Goal: Task Accomplishment & Management: Complete application form

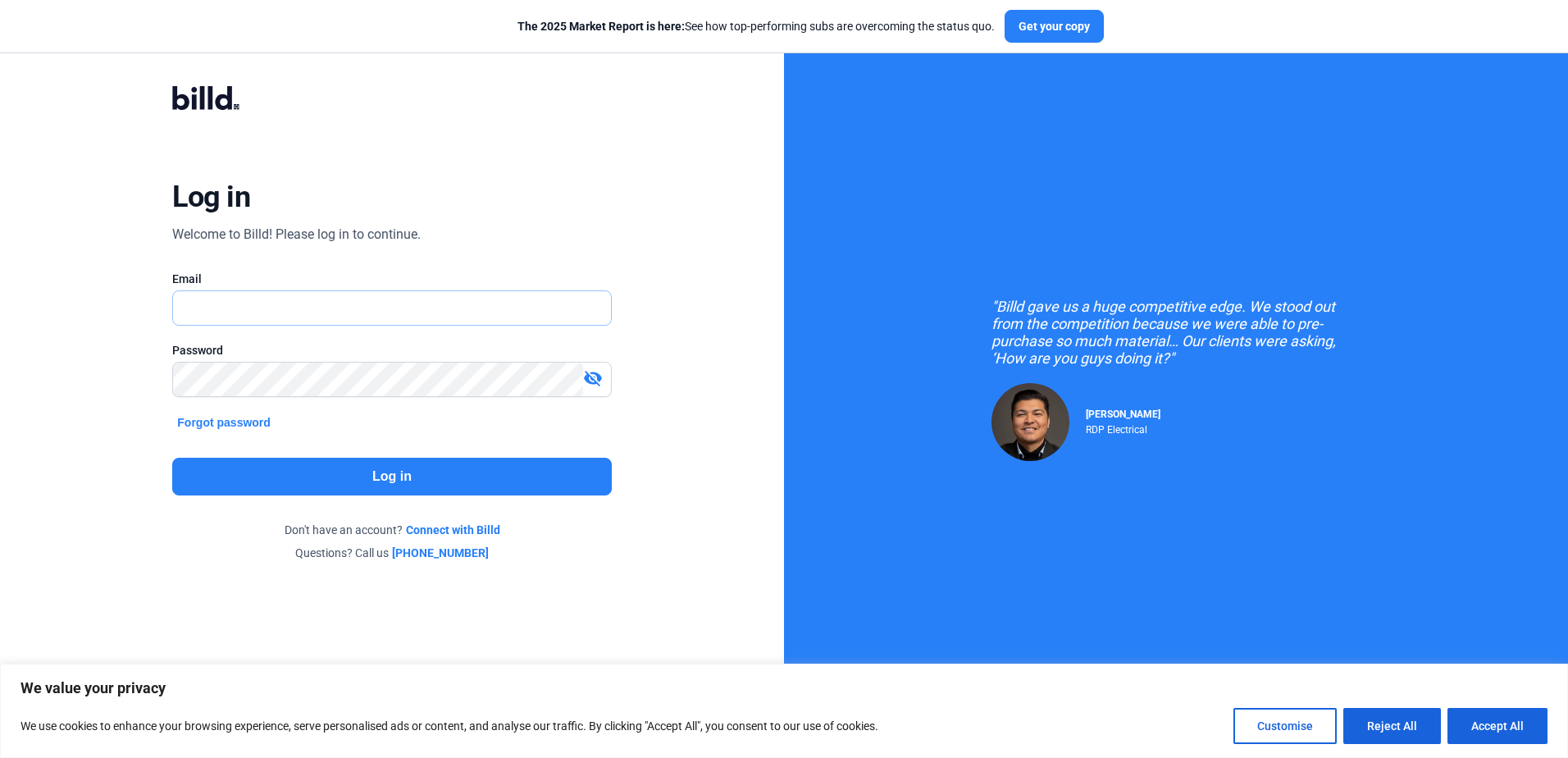
drag, startPoint x: 183, startPoint y: 301, endPoint x: 269, endPoint y: 235, distance: 108.4
click at [188, 296] on input "text" at bounding box center [383, 308] width 419 height 33
type input "[EMAIL_ADDRESS][DOMAIN_NAME]"
click at [385, 472] on button "Log in" at bounding box center [392, 476] width 438 height 38
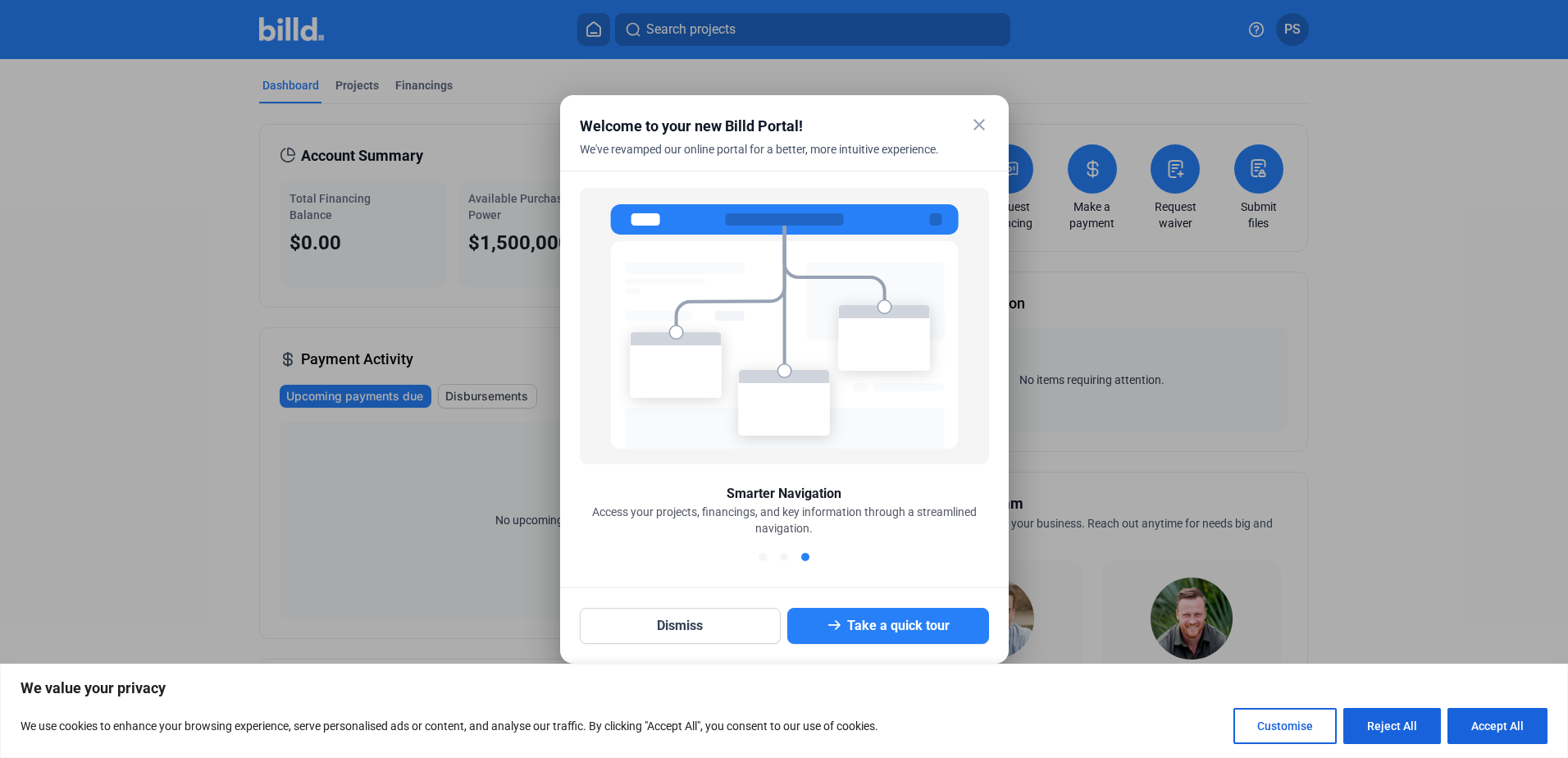
click at [980, 124] on mat-icon "close" at bounding box center [979, 124] width 20 height 20
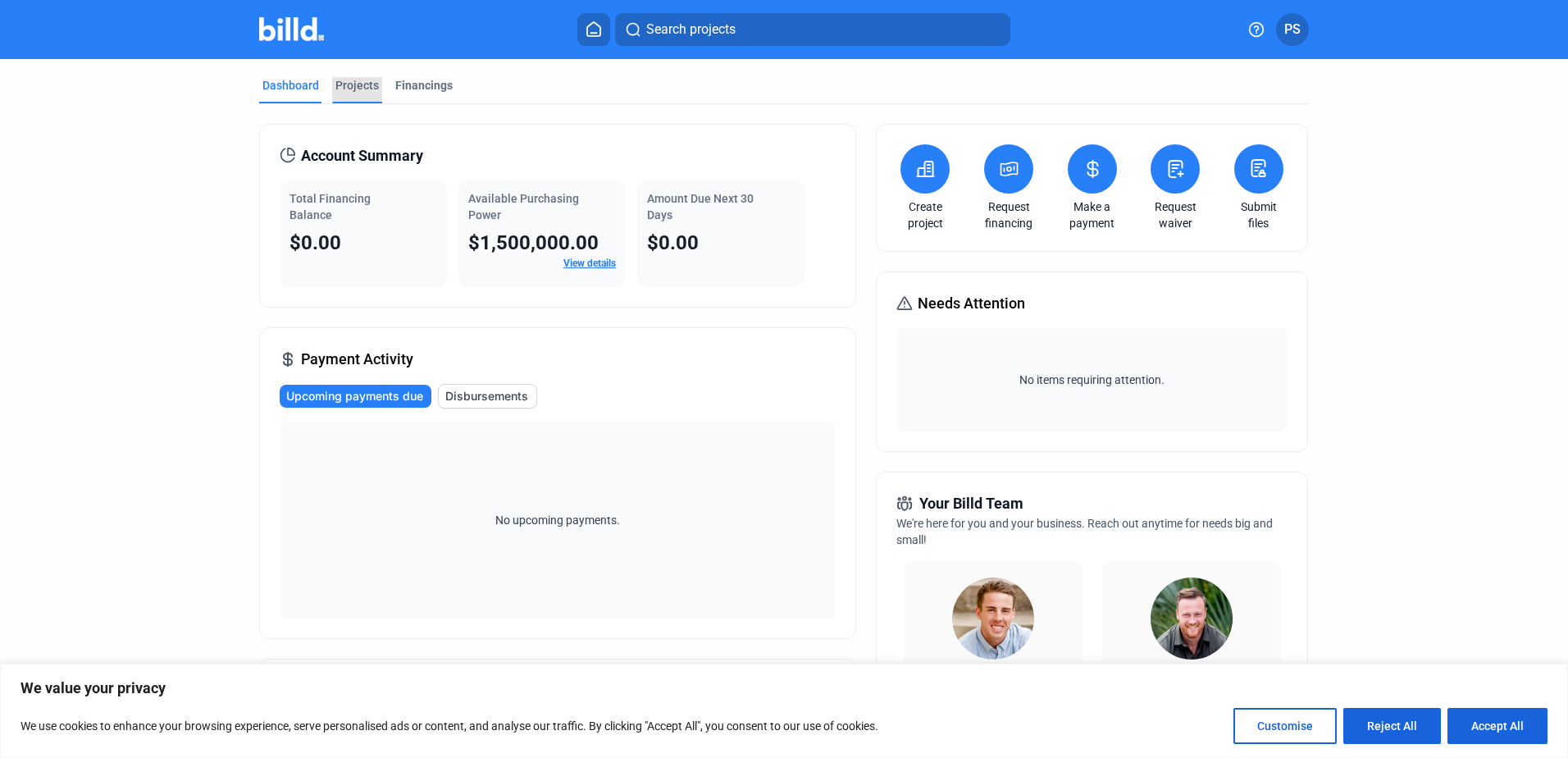
click at [349, 84] on div "Projects" at bounding box center [357, 85] width 43 height 17
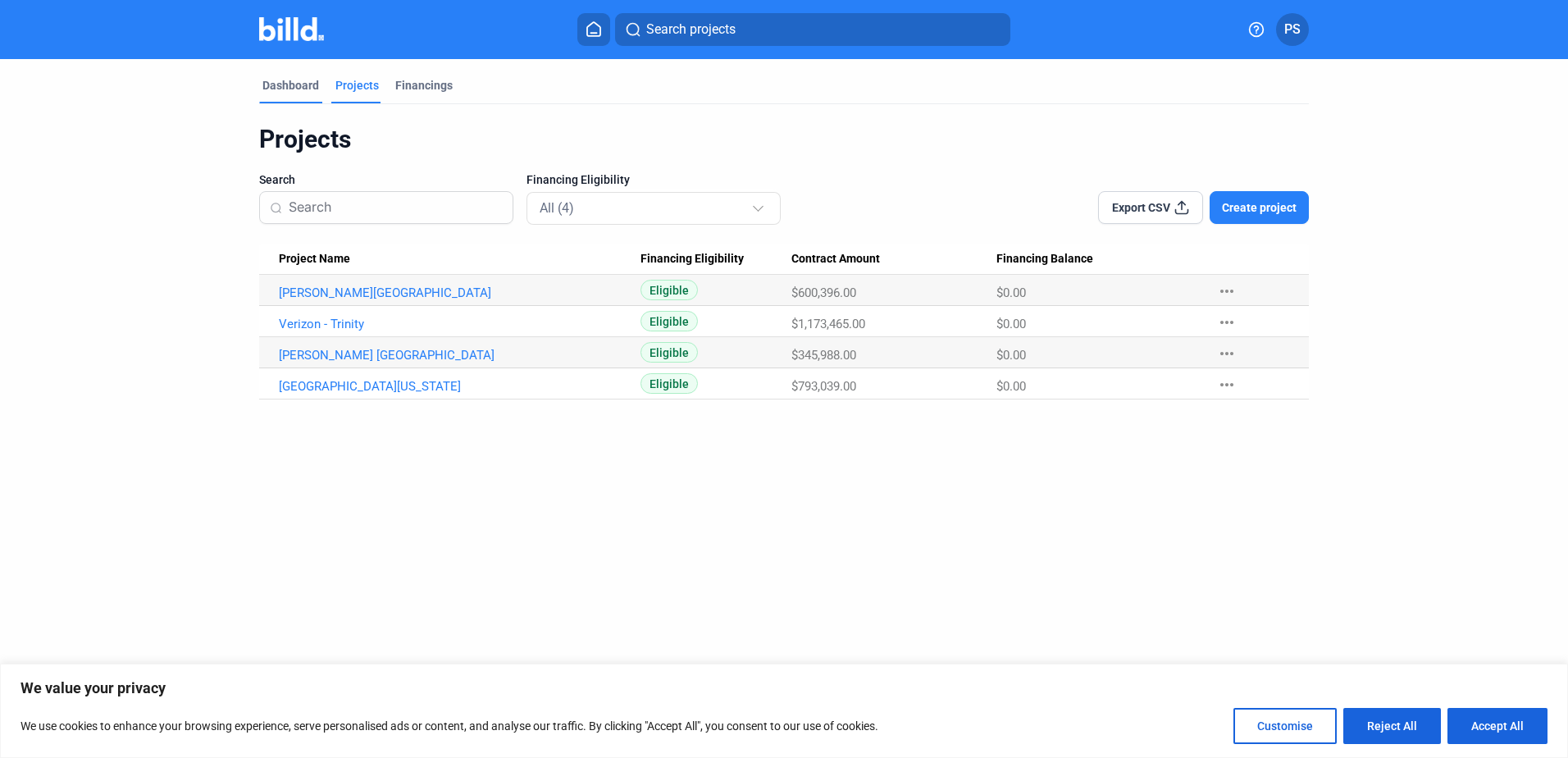
click at [291, 86] on div "Dashboard" at bounding box center [291, 85] width 57 height 17
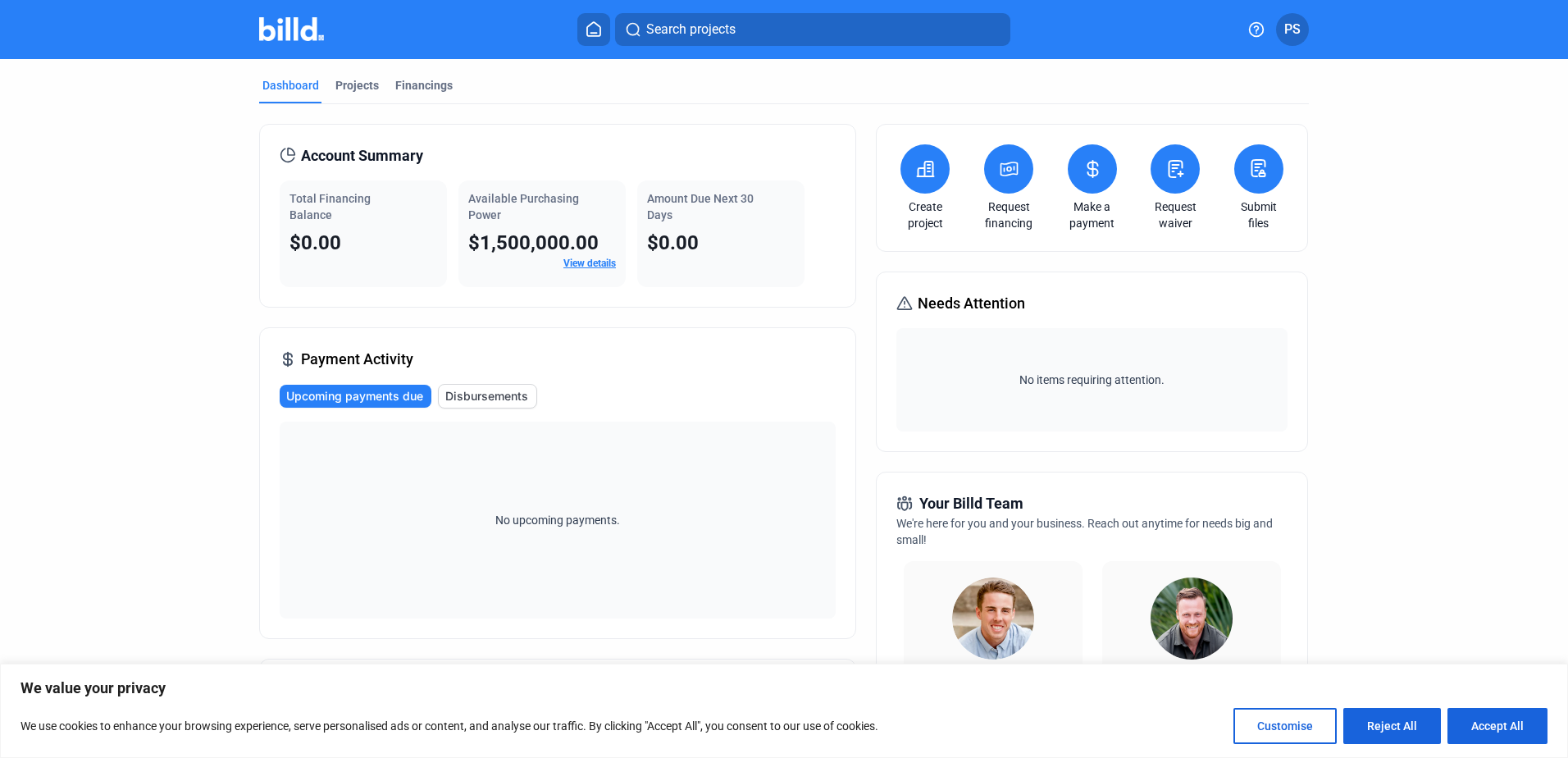
click at [1253, 168] on icon at bounding box center [1258, 168] width 21 height 20
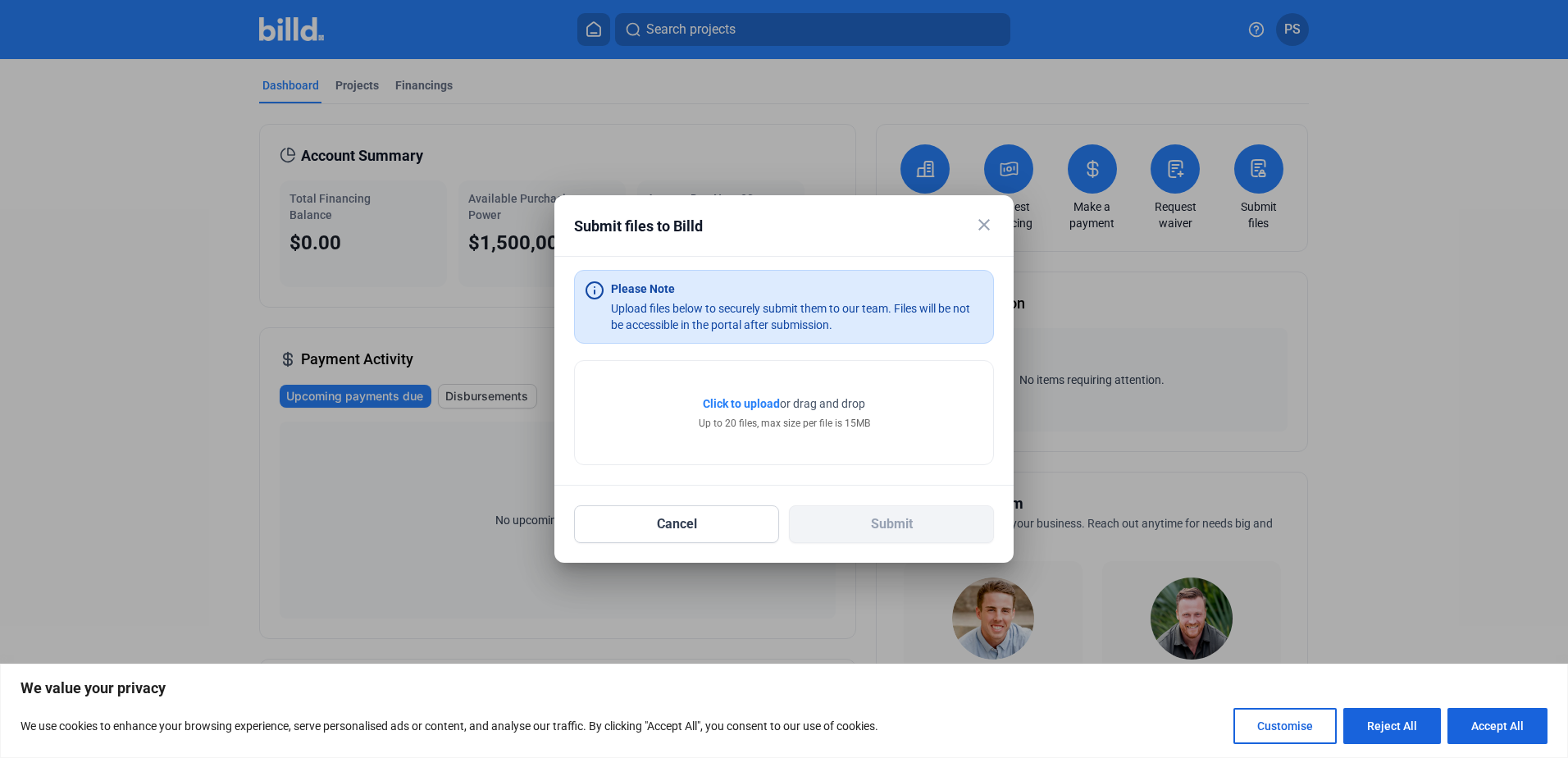
click at [737, 404] on span "Click to upload" at bounding box center [741, 403] width 77 height 13
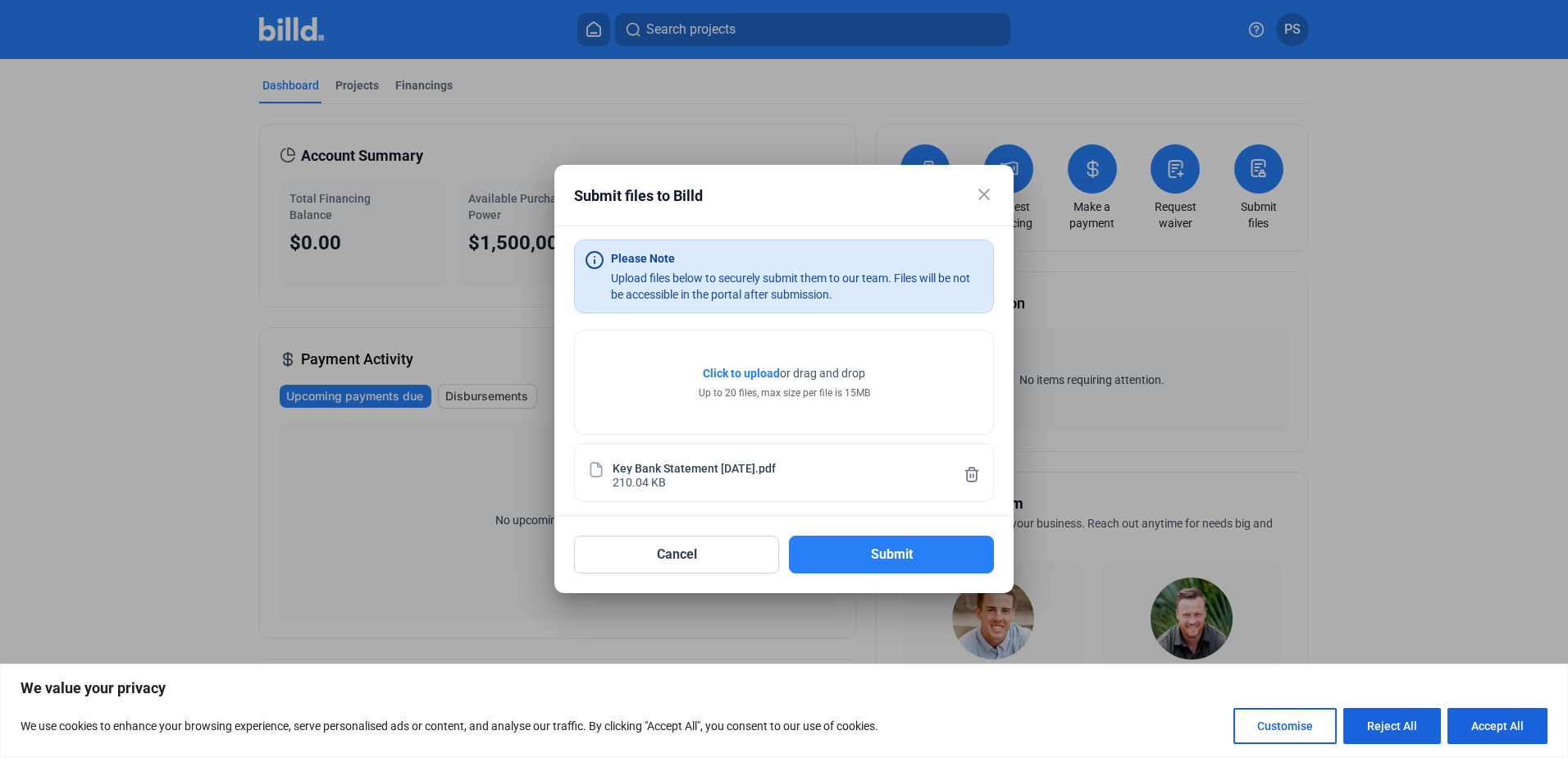
click at [740, 367] on span "Click to upload" at bounding box center [741, 372] width 77 height 13
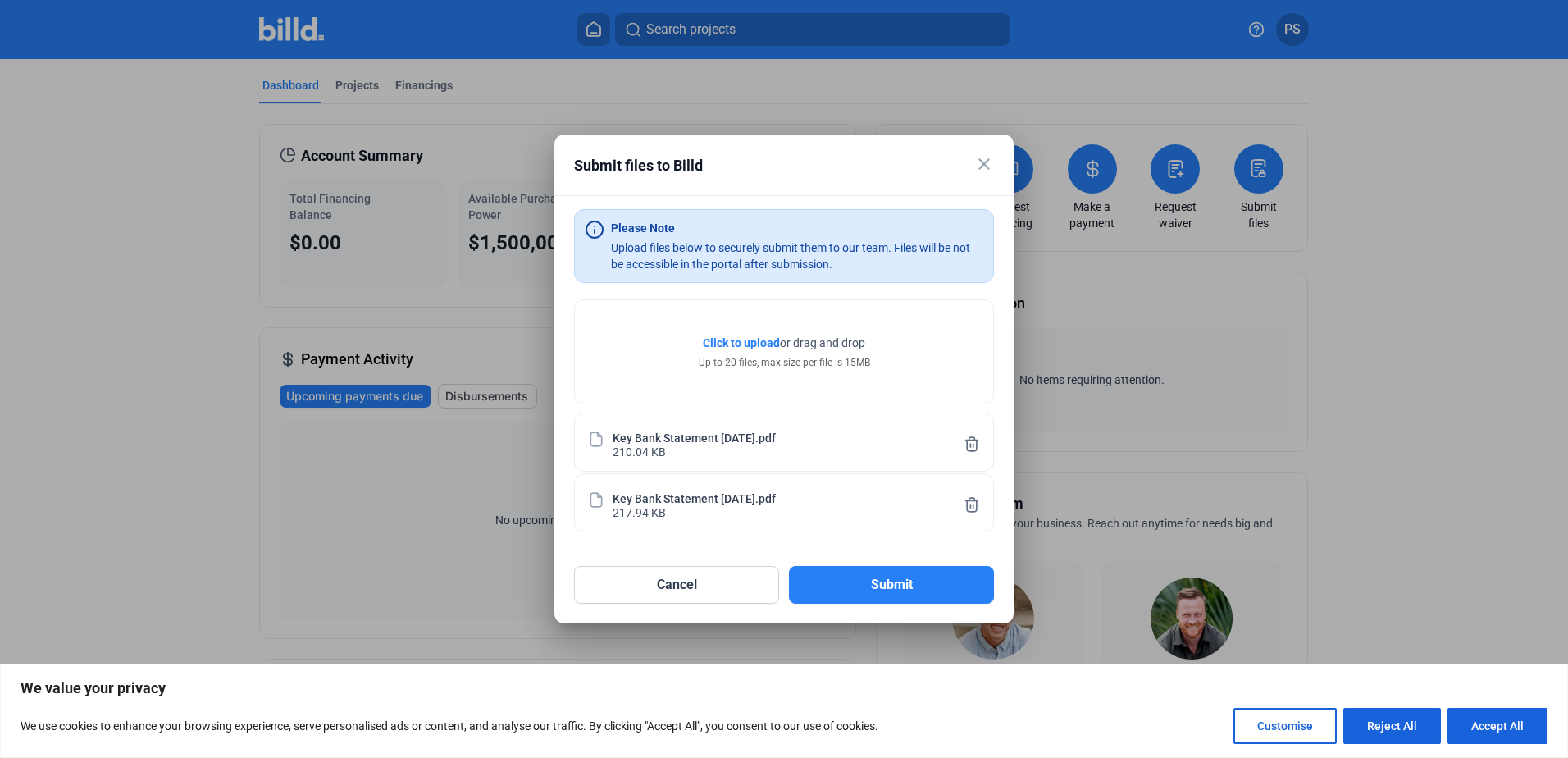
click at [719, 339] on span "Click to upload" at bounding box center [741, 342] width 77 height 13
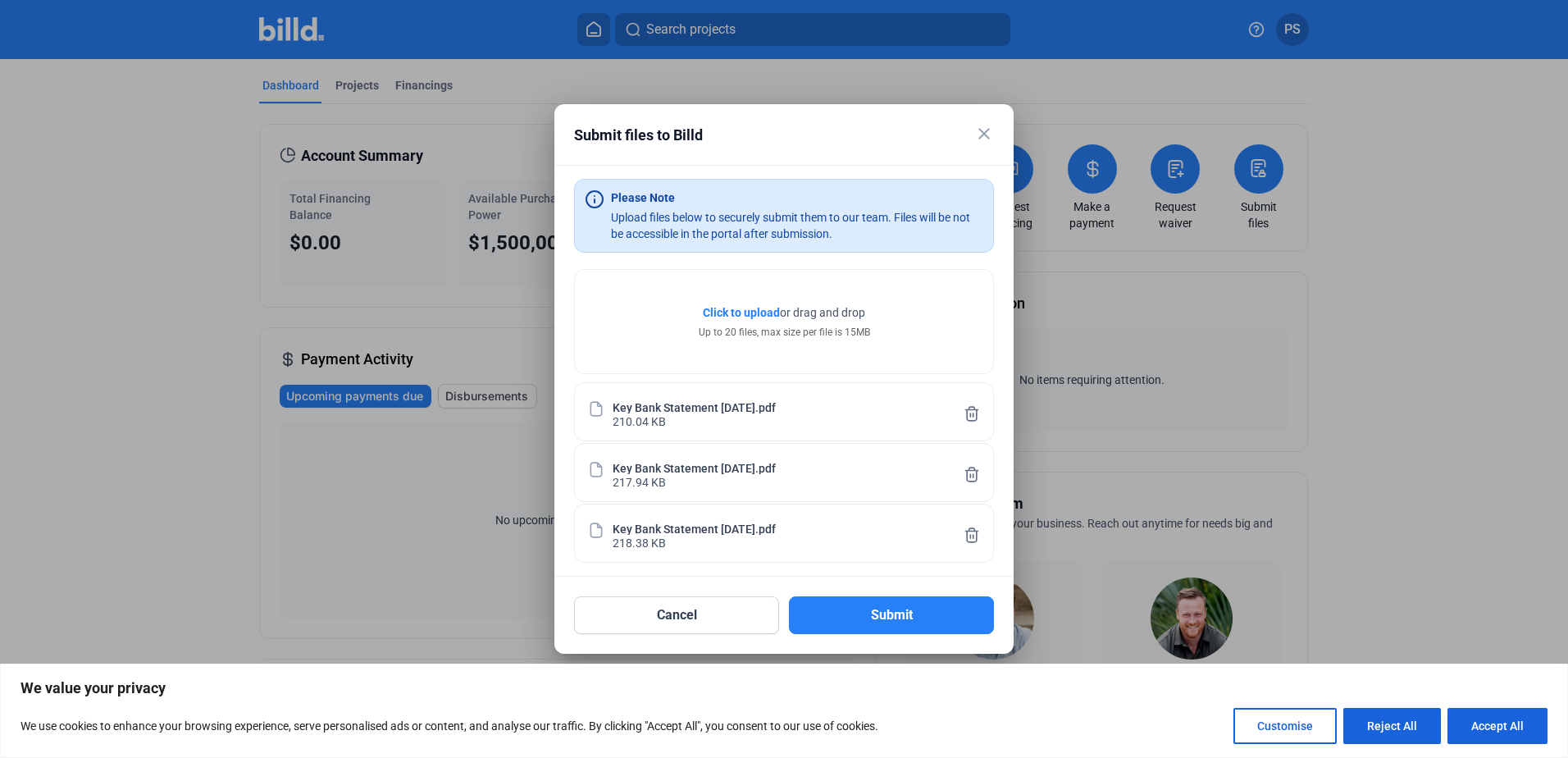
click at [739, 314] on span "Click to upload" at bounding box center [741, 311] width 77 height 13
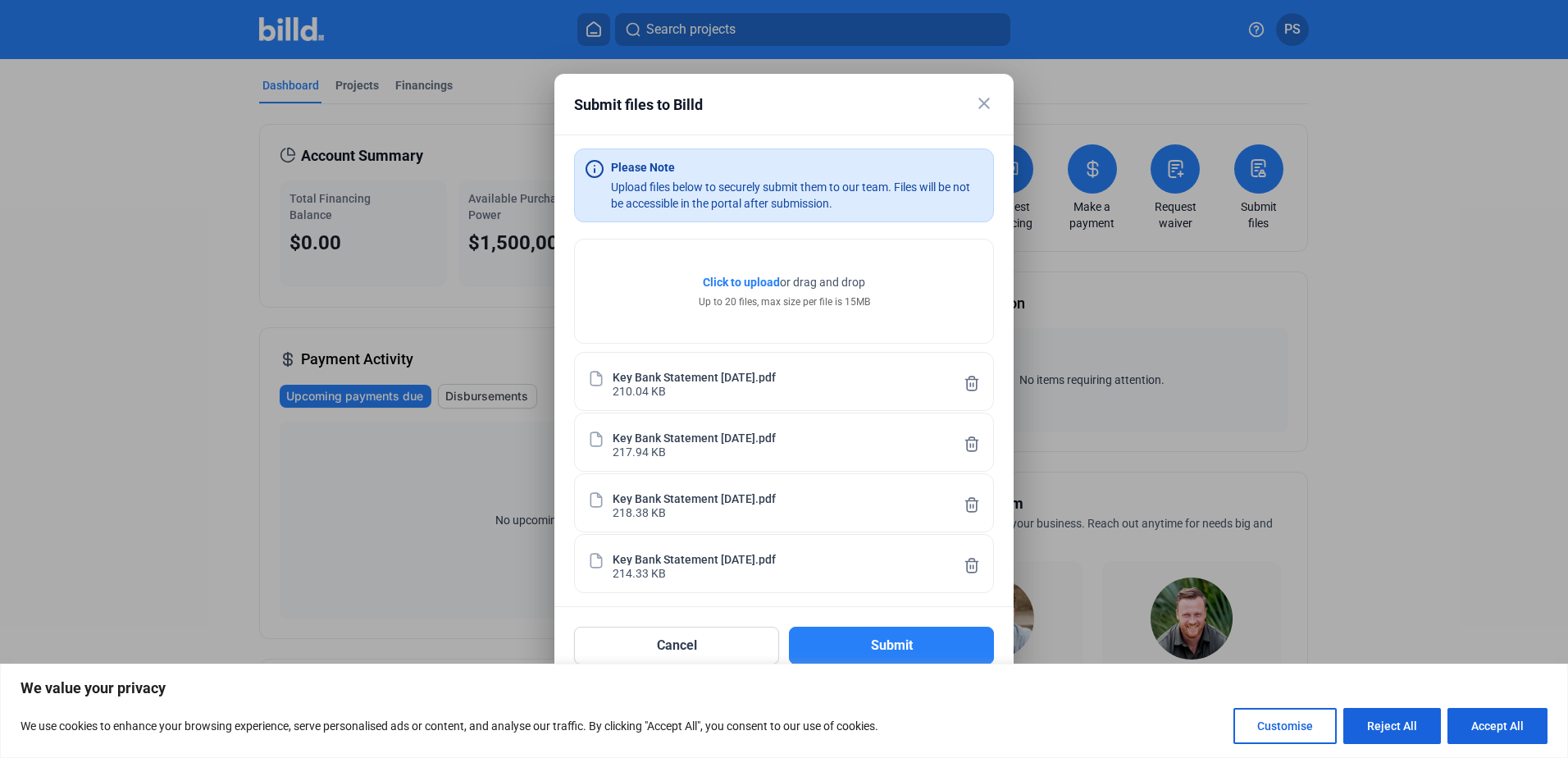
click at [735, 277] on span "Click to upload" at bounding box center [741, 281] width 77 height 13
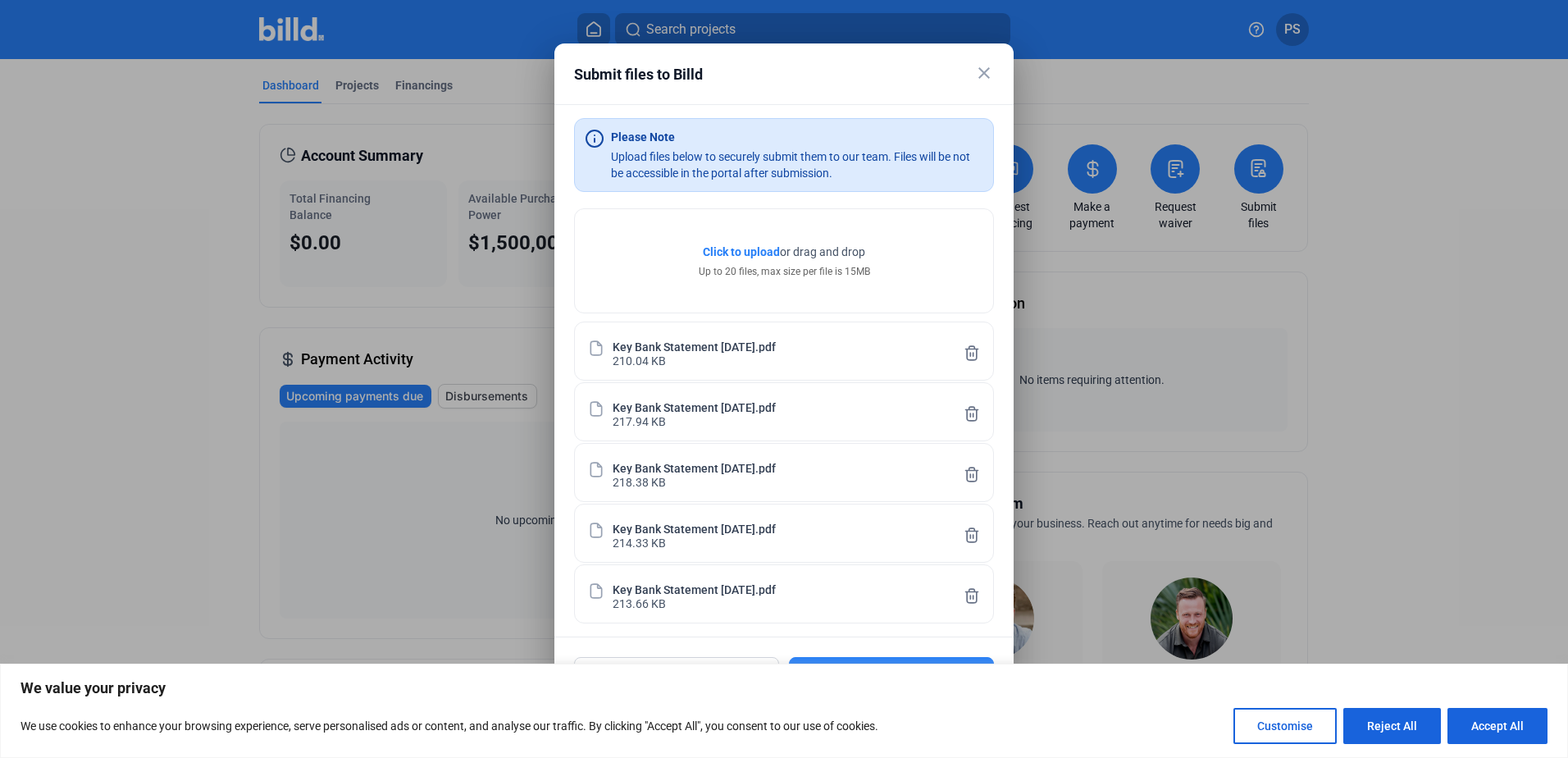
click at [743, 245] on span "Click to upload" at bounding box center [741, 251] width 77 height 13
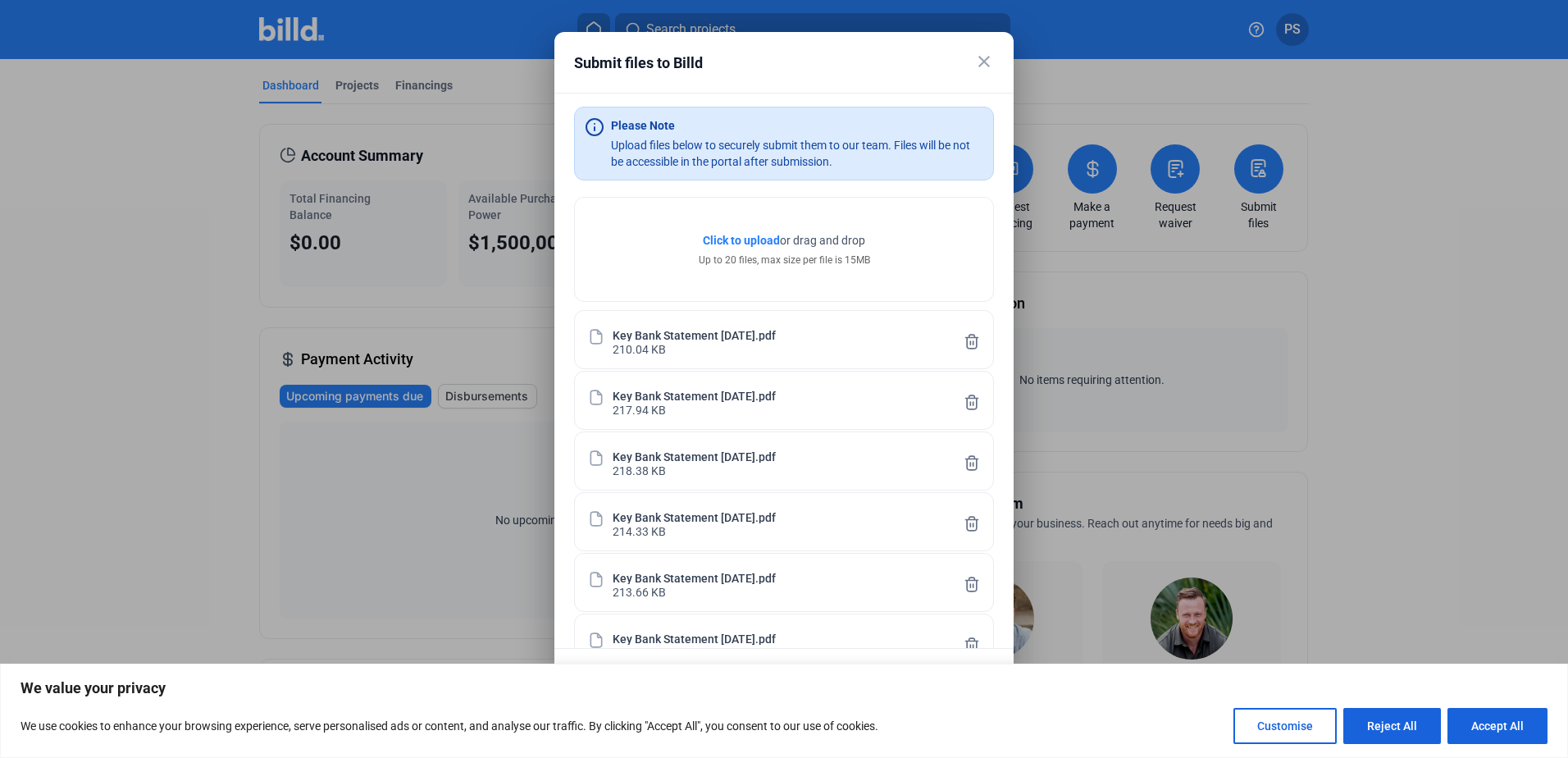
click at [722, 238] on span "Click to upload" at bounding box center [741, 240] width 77 height 13
click at [983, 58] on mat-icon "close" at bounding box center [984, 62] width 20 height 20
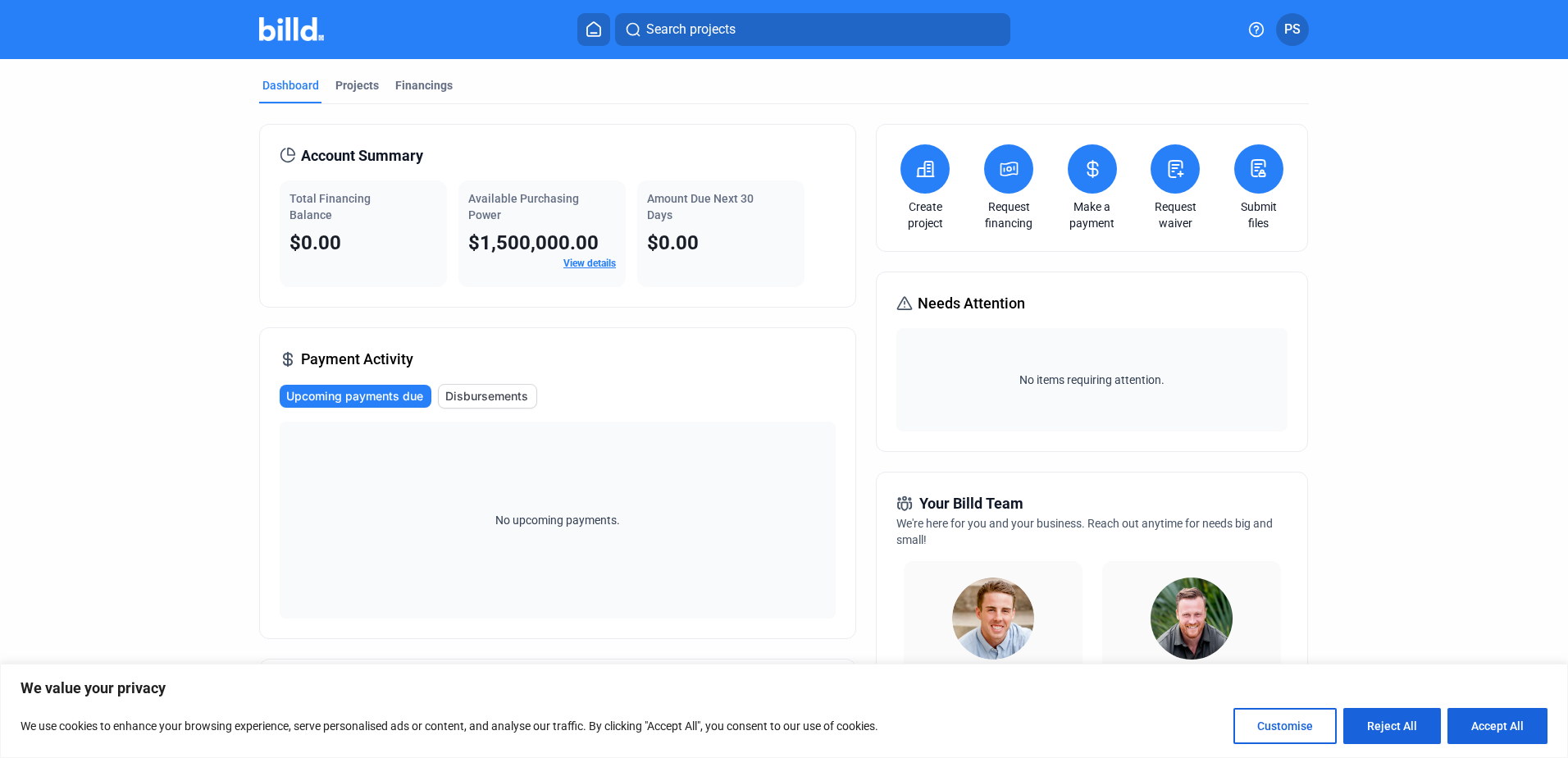
click at [1261, 177] on icon at bounding box center [1258, 168] width 21 height 20
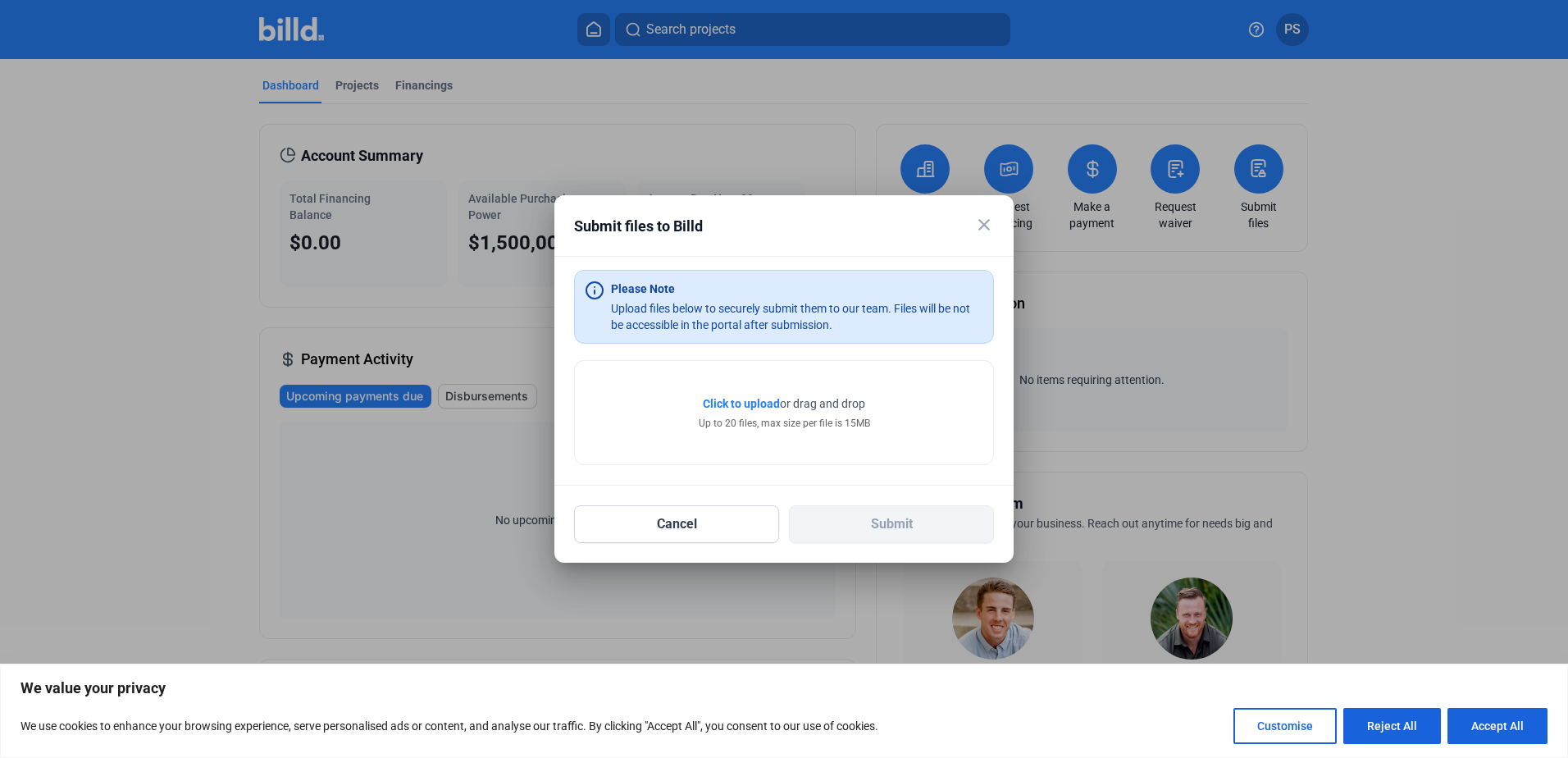
click at [741, 398] on span "Click to upload" at bounding box center [741, 403] width 77 height 13
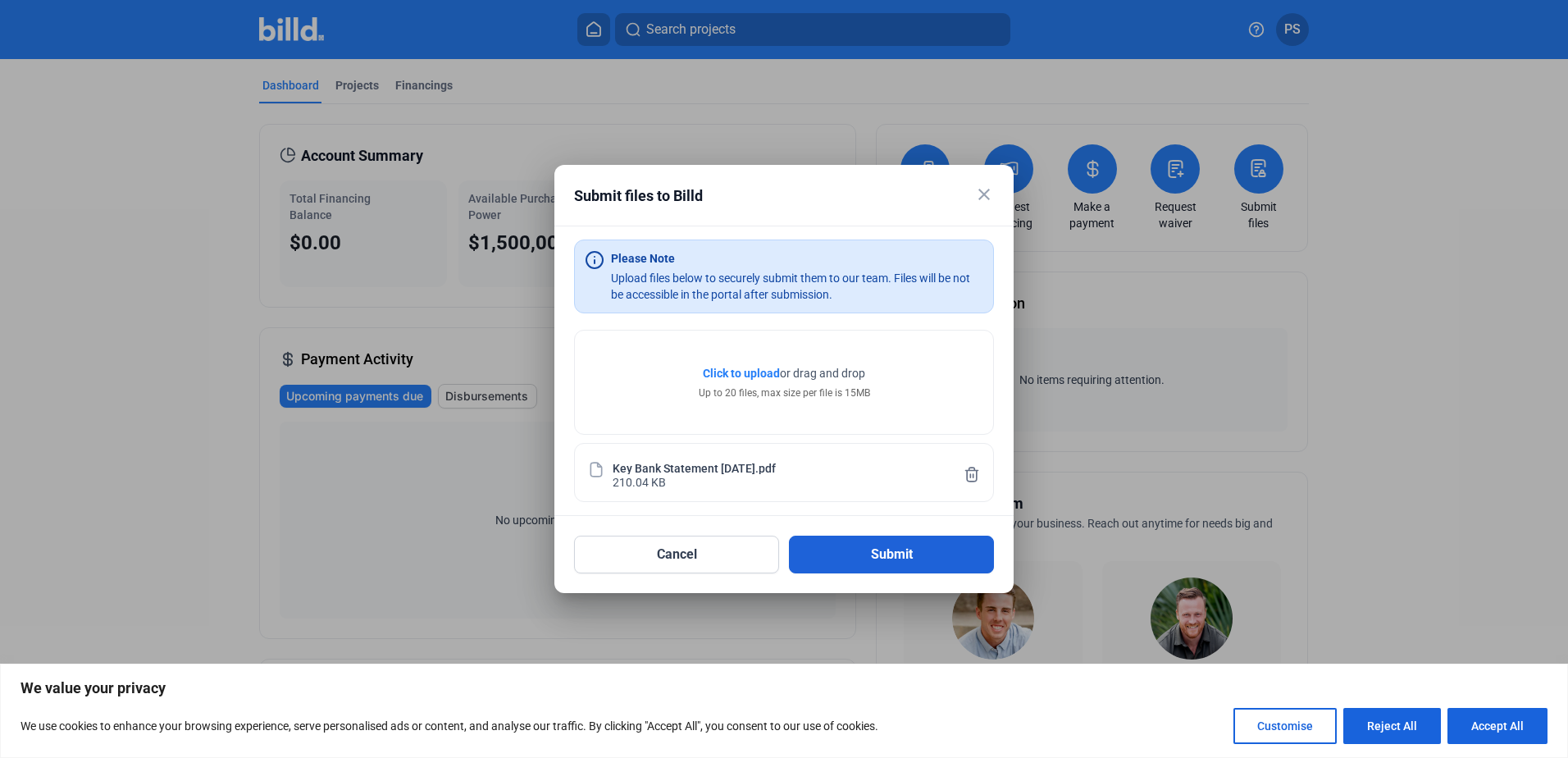
click at [893, 552] on button "Submit" at bounding box center [891, 554] width 205 height 38
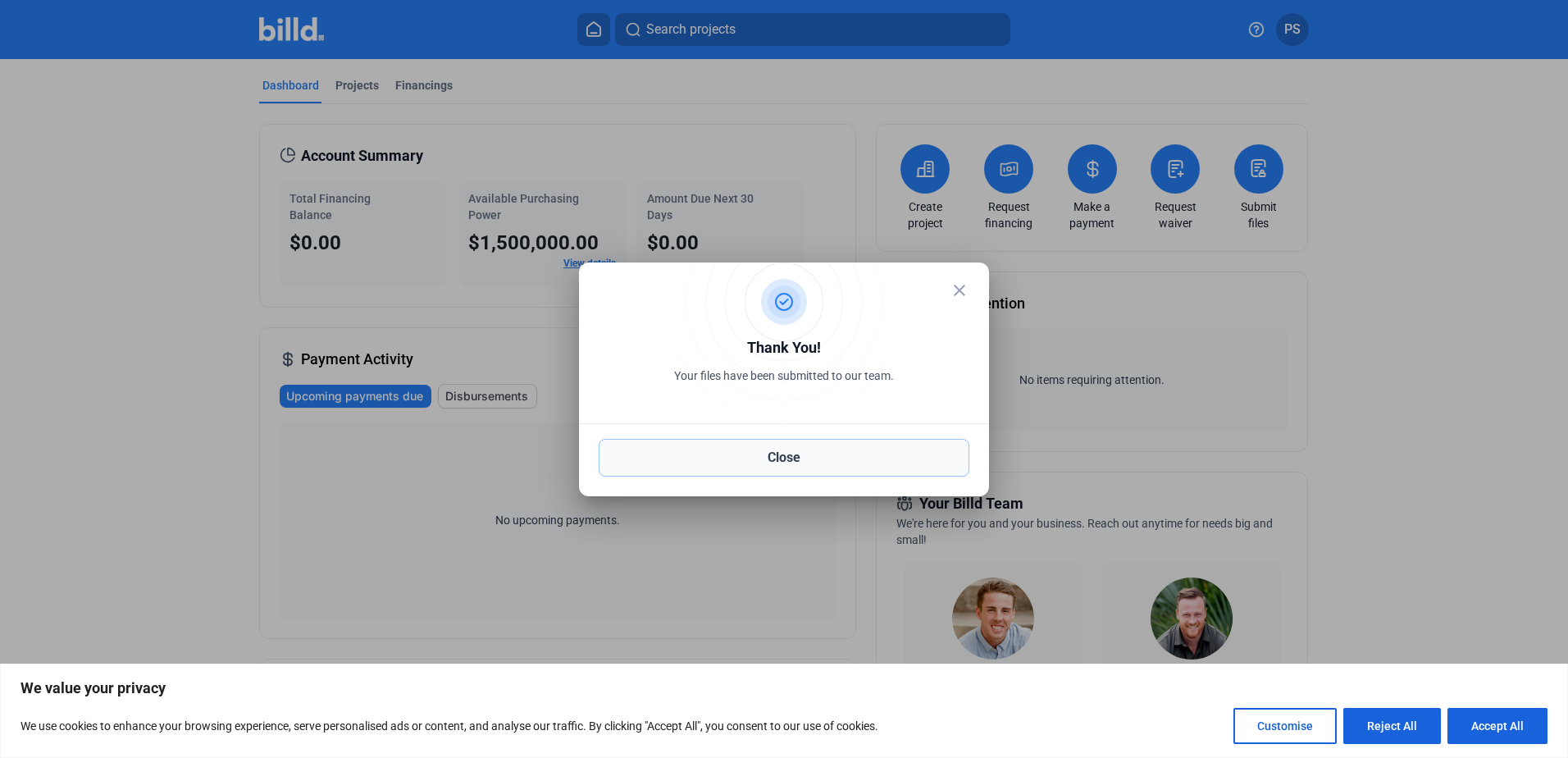
click at [789, 459] on button "Close" at bounding box center [783, 457] width 371 height 38
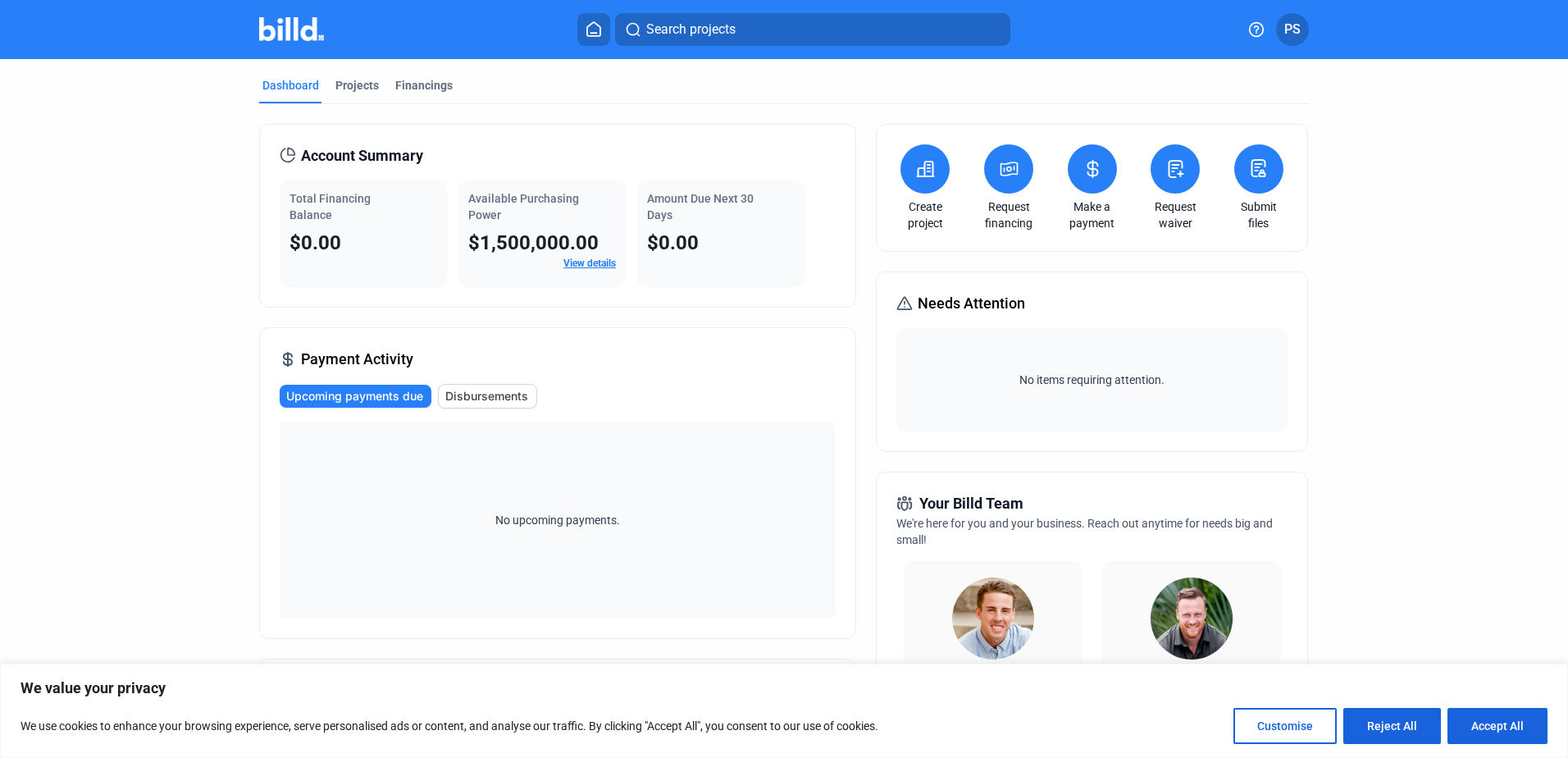
click at [1236, 159] on button at bounding box center [1259, 168] width 49 height 49
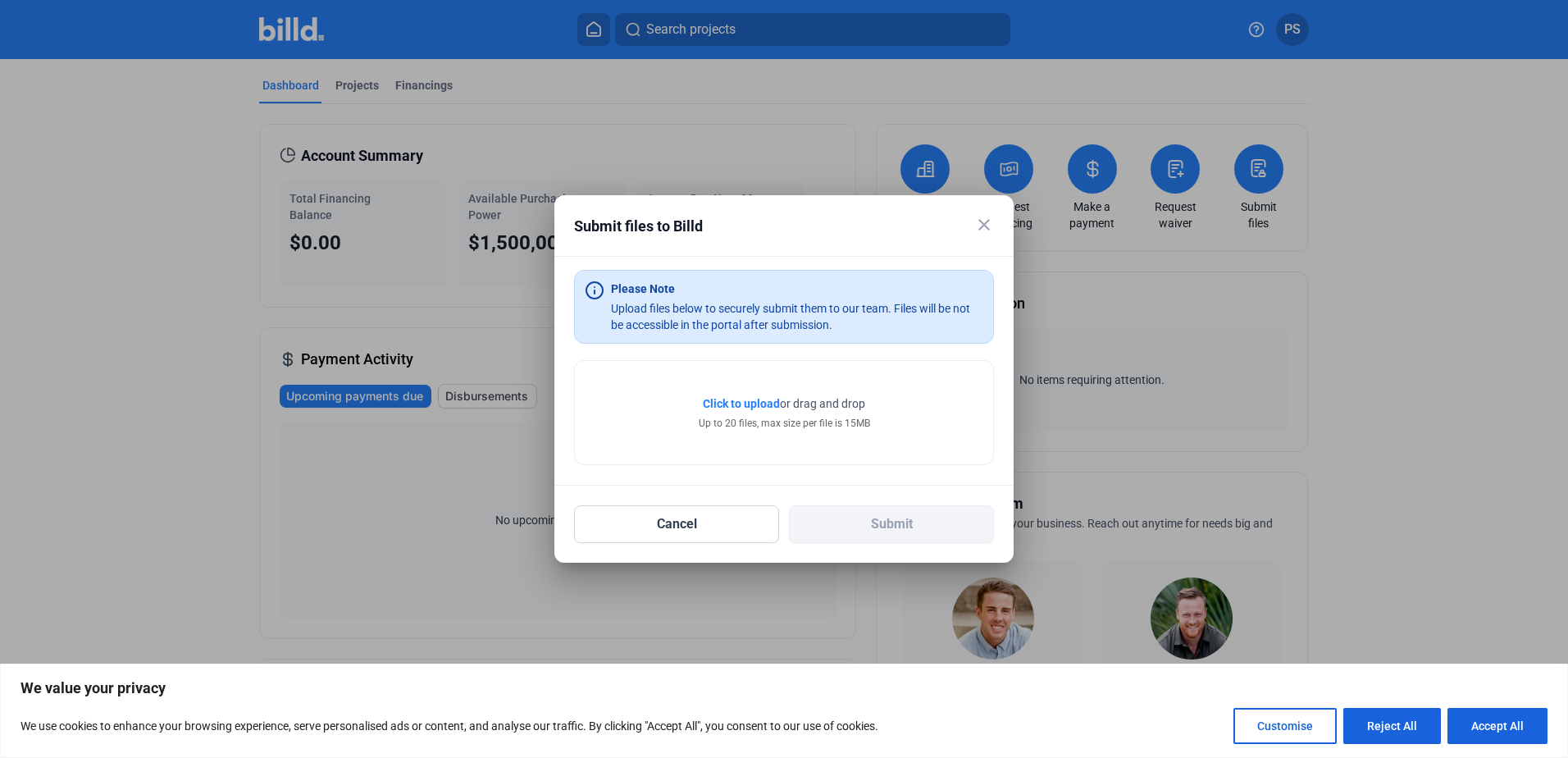
click at [755, 405] on span "Click to upload" at bounding box center [741, 403] width 77 height 13
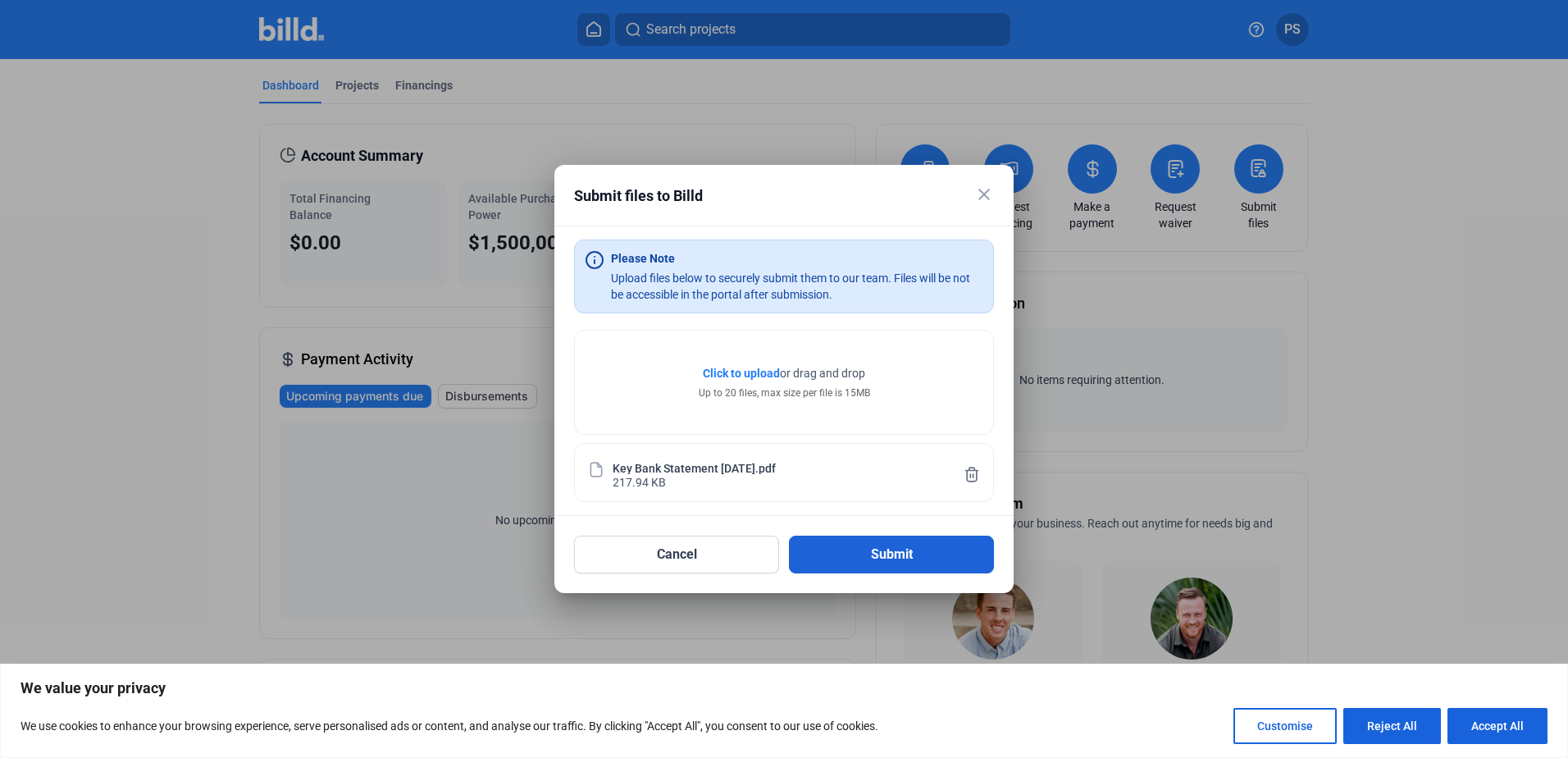
click at [850, 553] on button "Submit" at bounding box center [891, 554] width 205 height 38
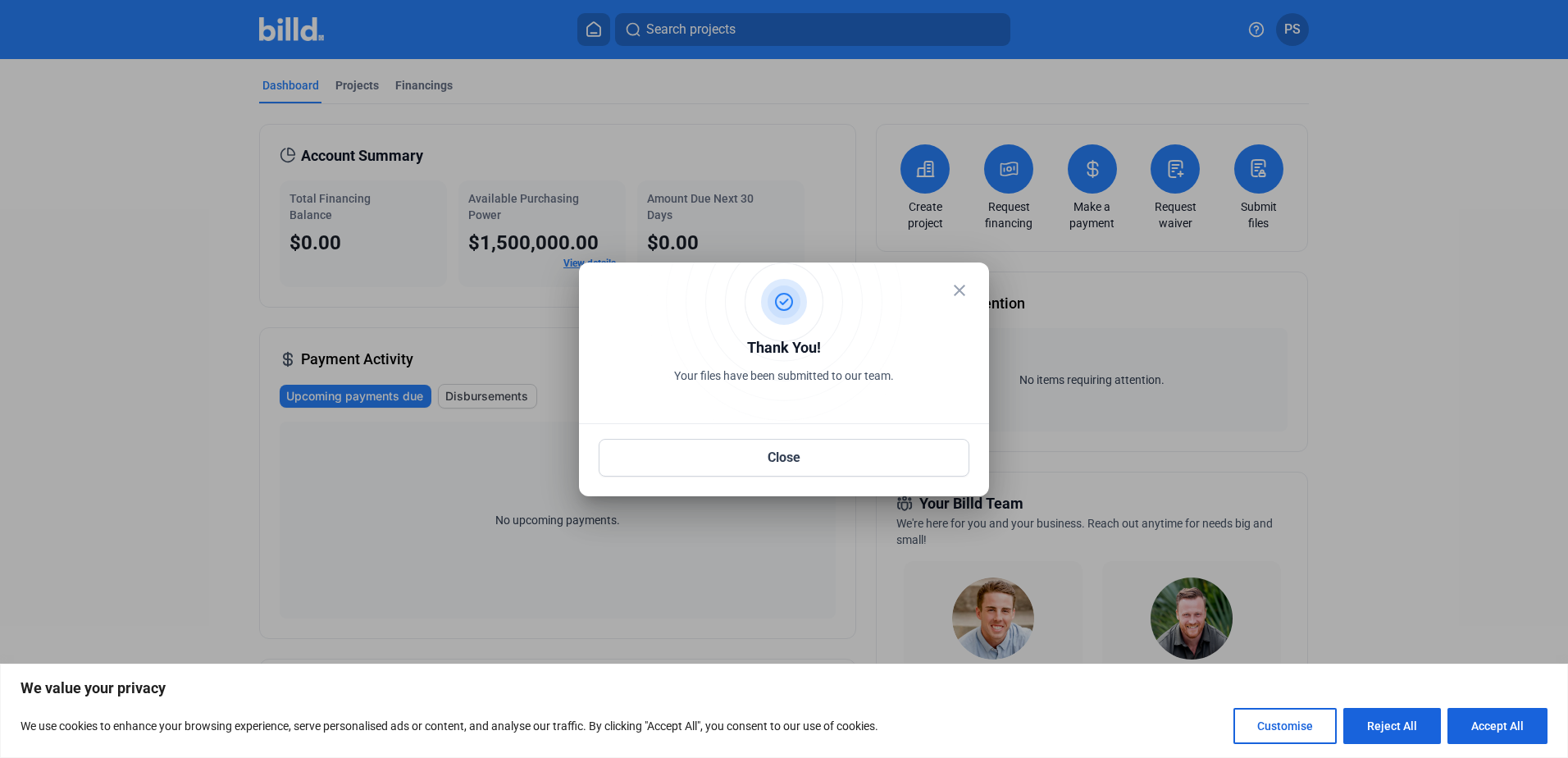
click at [963, 291] on mat-icon "close" at bounding box center [959, 290] width 20 height 20
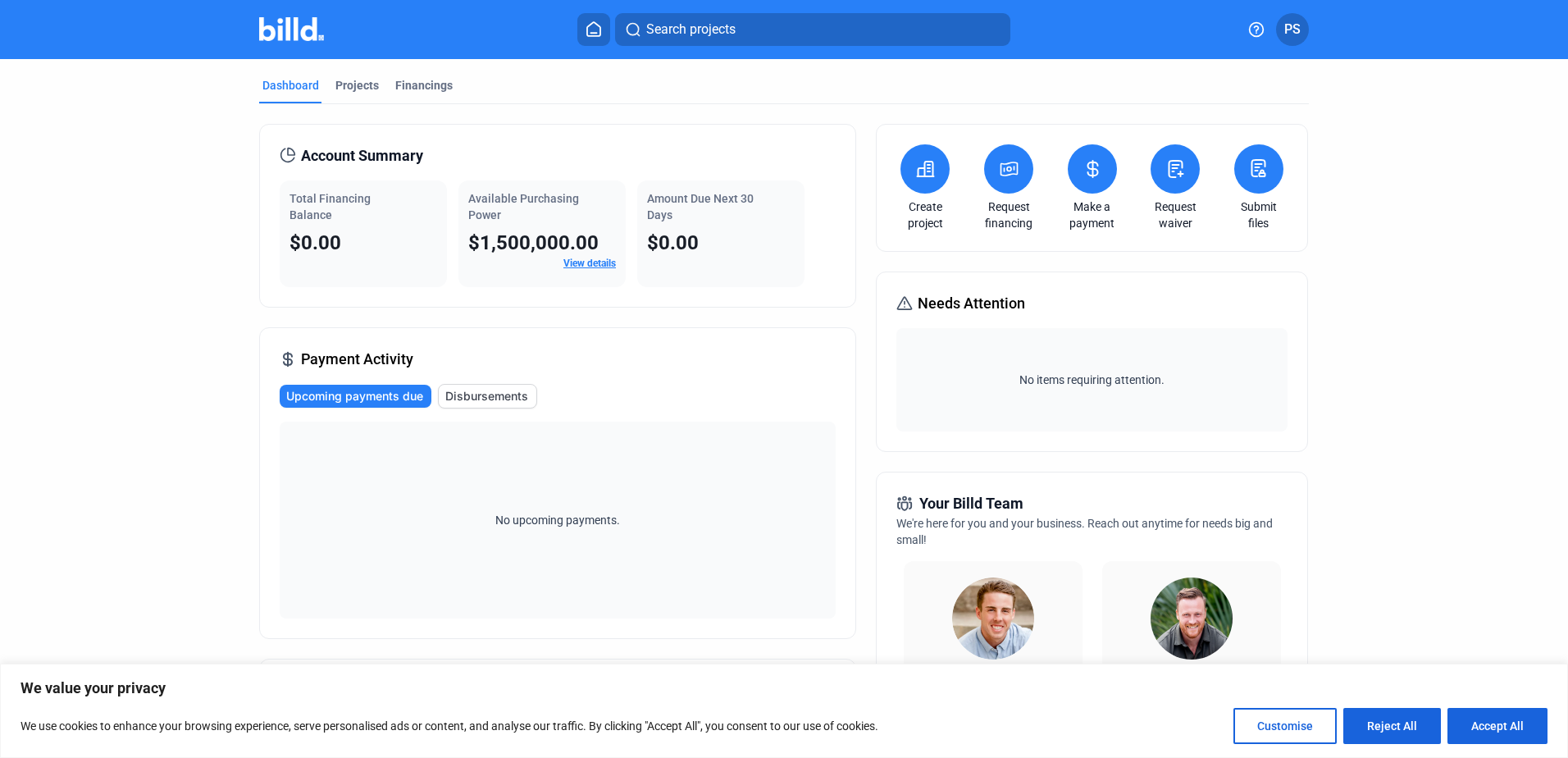
click at [1241, 172] on button at bounding box center [1259, 168] width 49 height 49
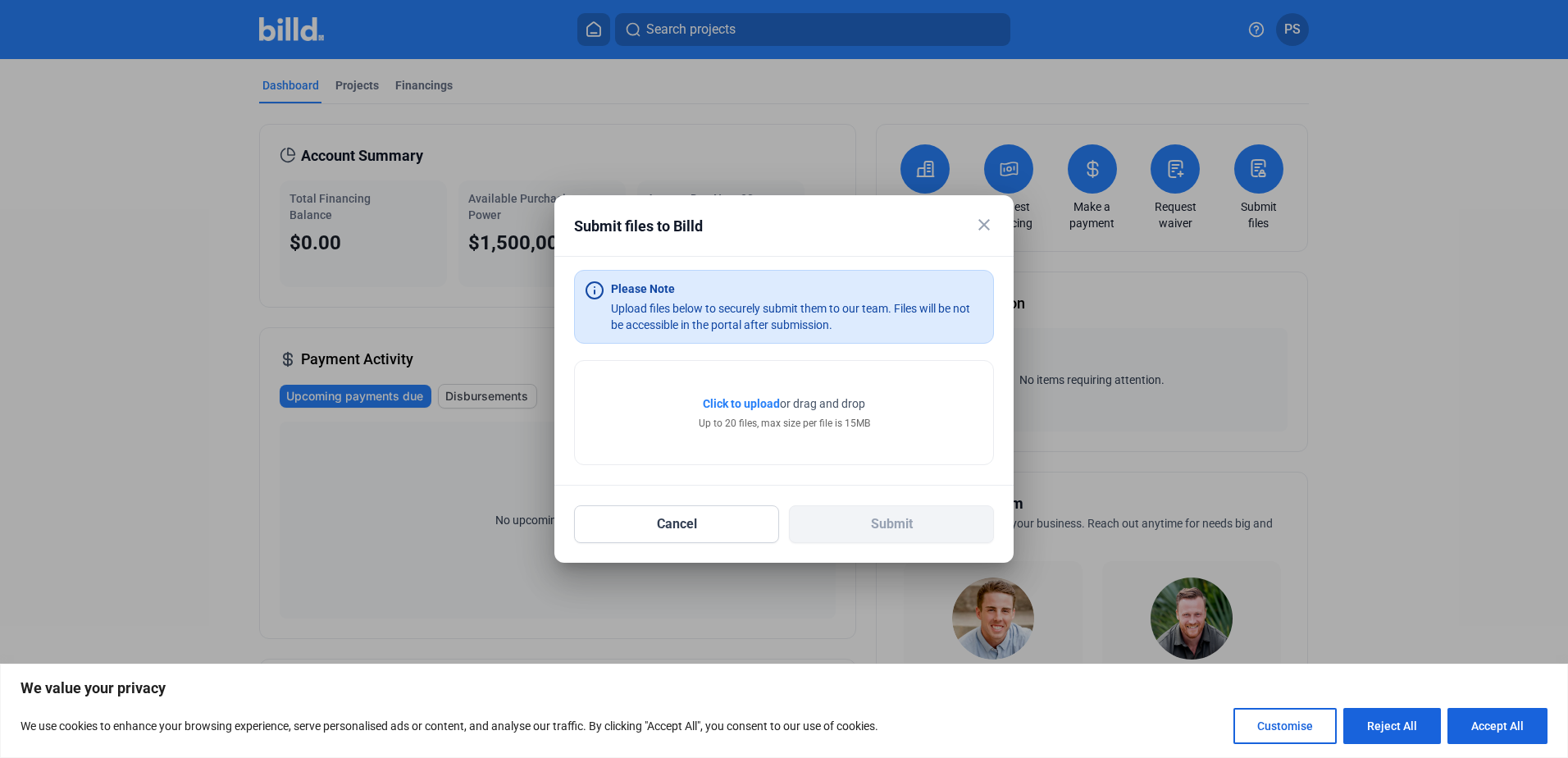
click at [718, 403] on span "Click to upload" at bounding box center [741, 403] width 77 height 13
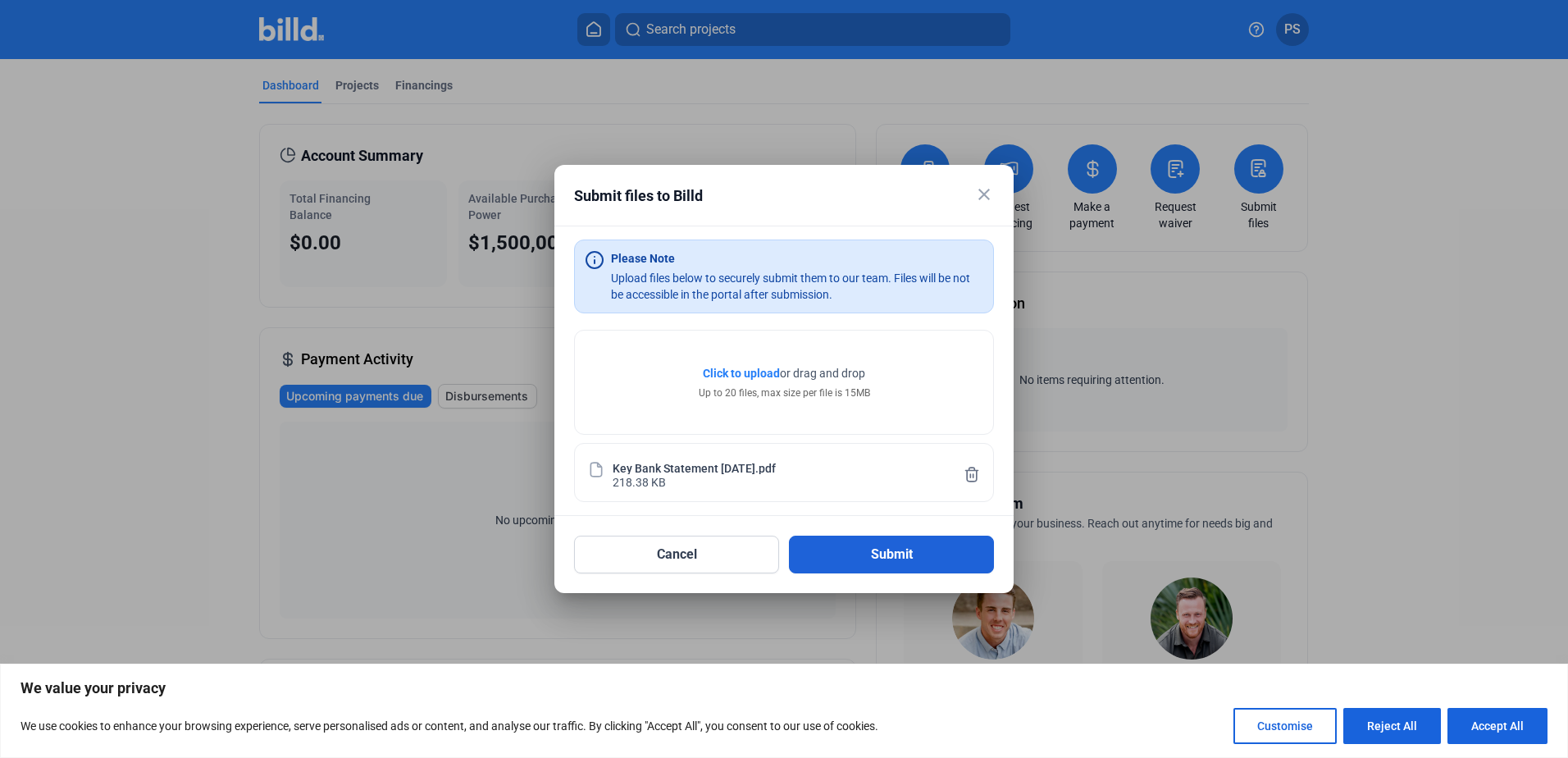
click at [867, 548] on button "Submit" at bounding box center [891, 554] width 205 height 38
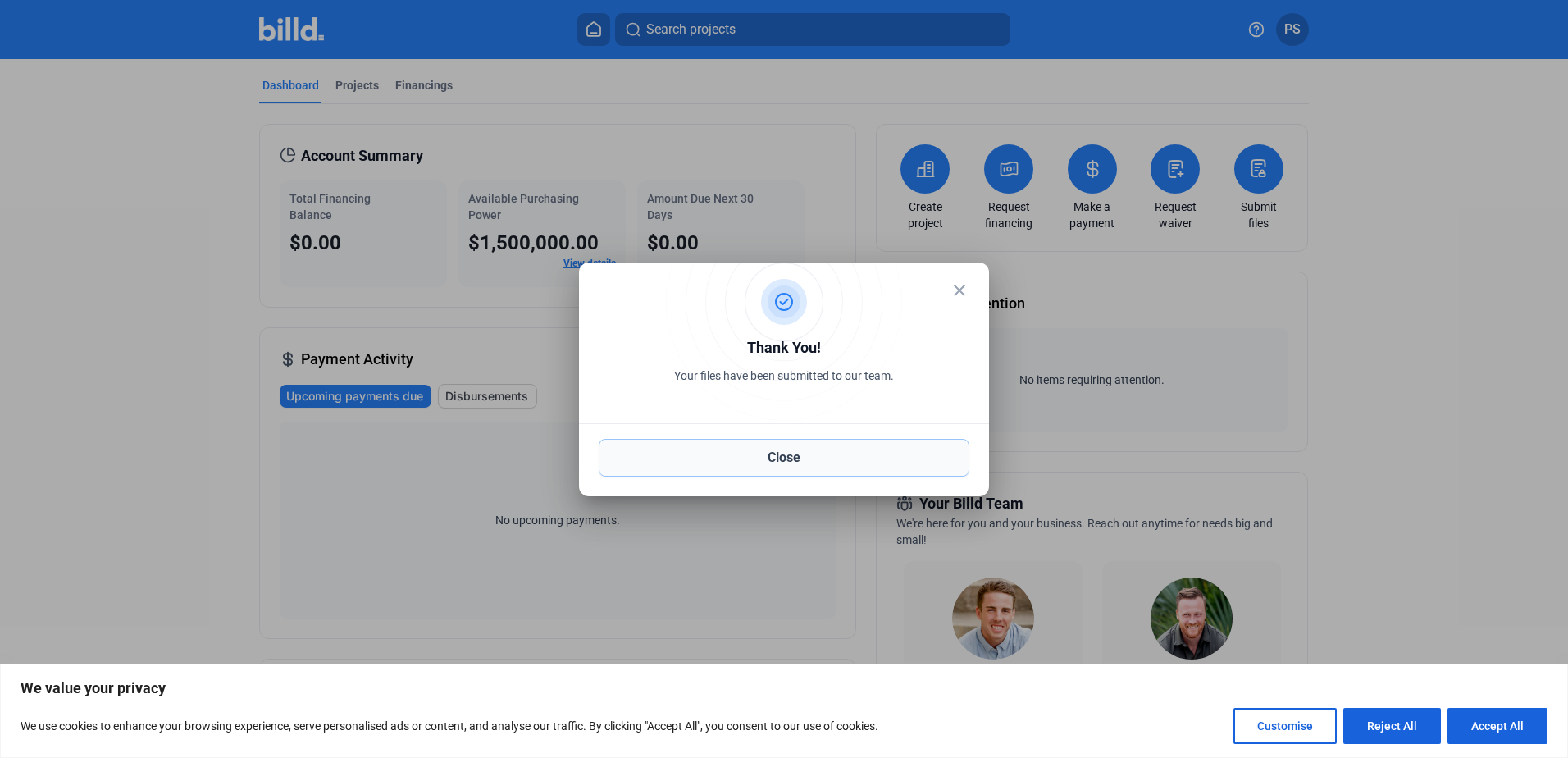
click at [776, 458] on button "Close" at bounding box center [783, 457] width 371 height 38
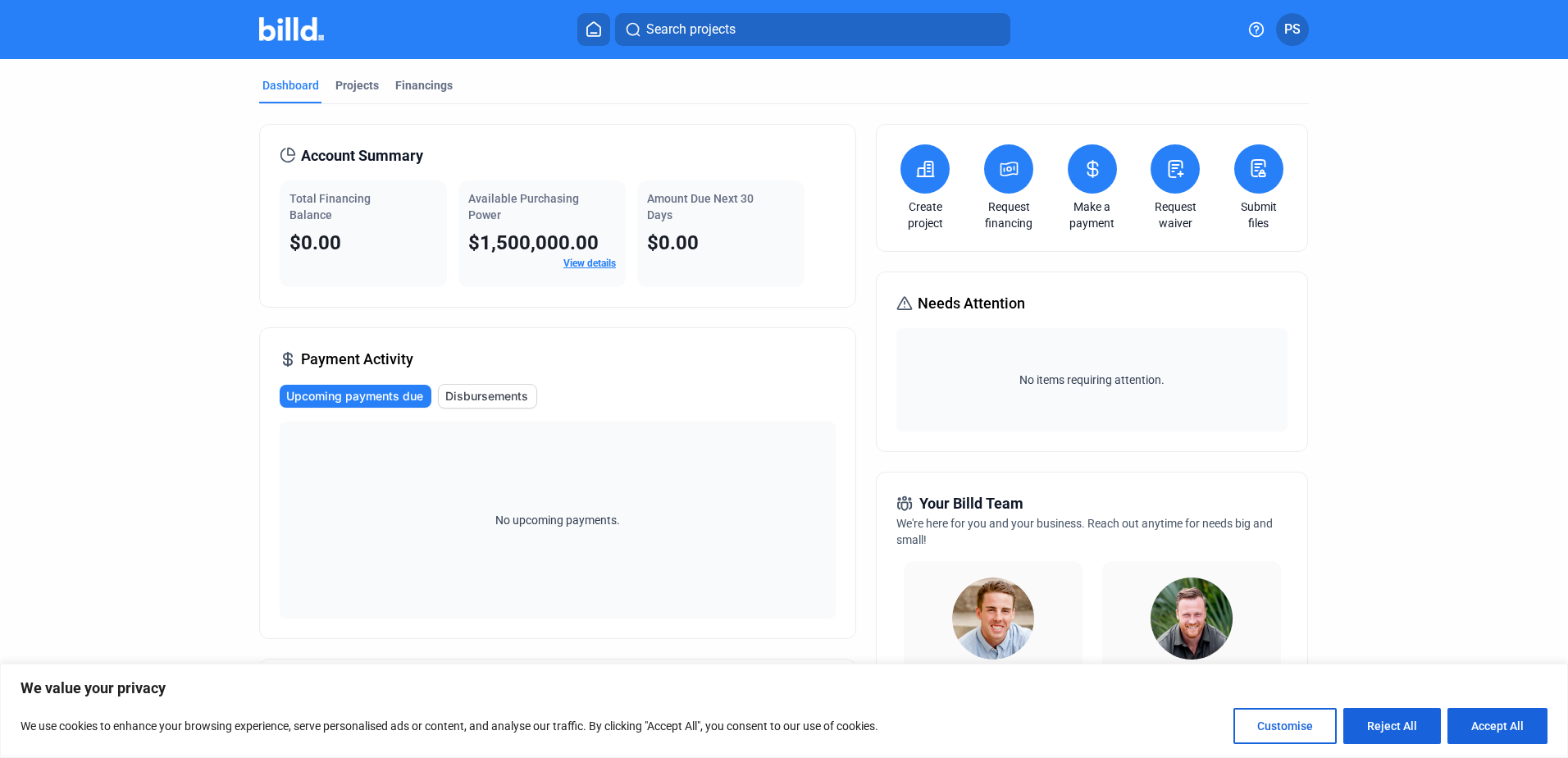
click at [1261, 163] on icon at bounding box center [1258, 167] width 13 height 17
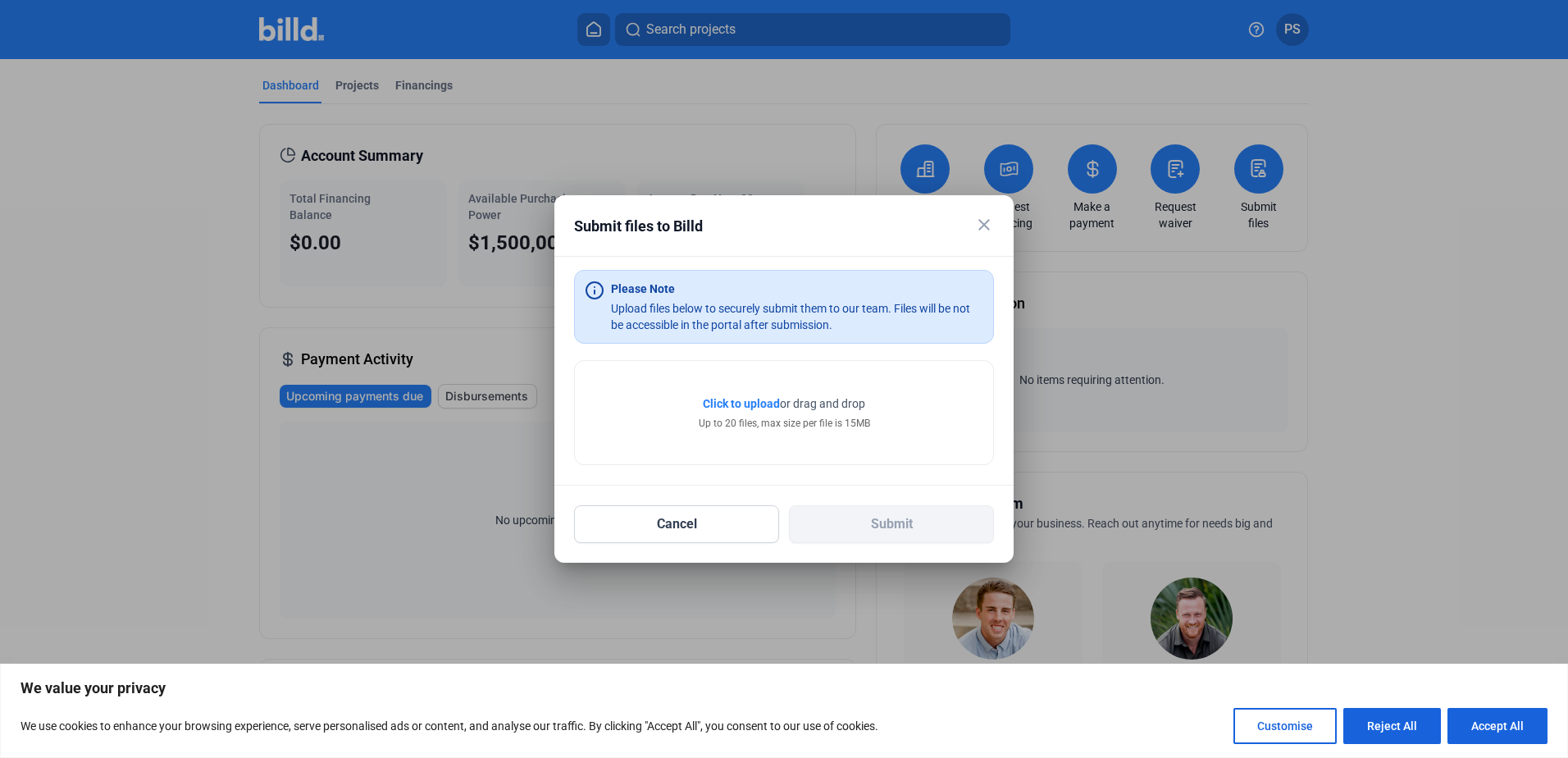
click at [722, 406] on span "Click to upload" at bounding box center [741, 403] width 77 height 13
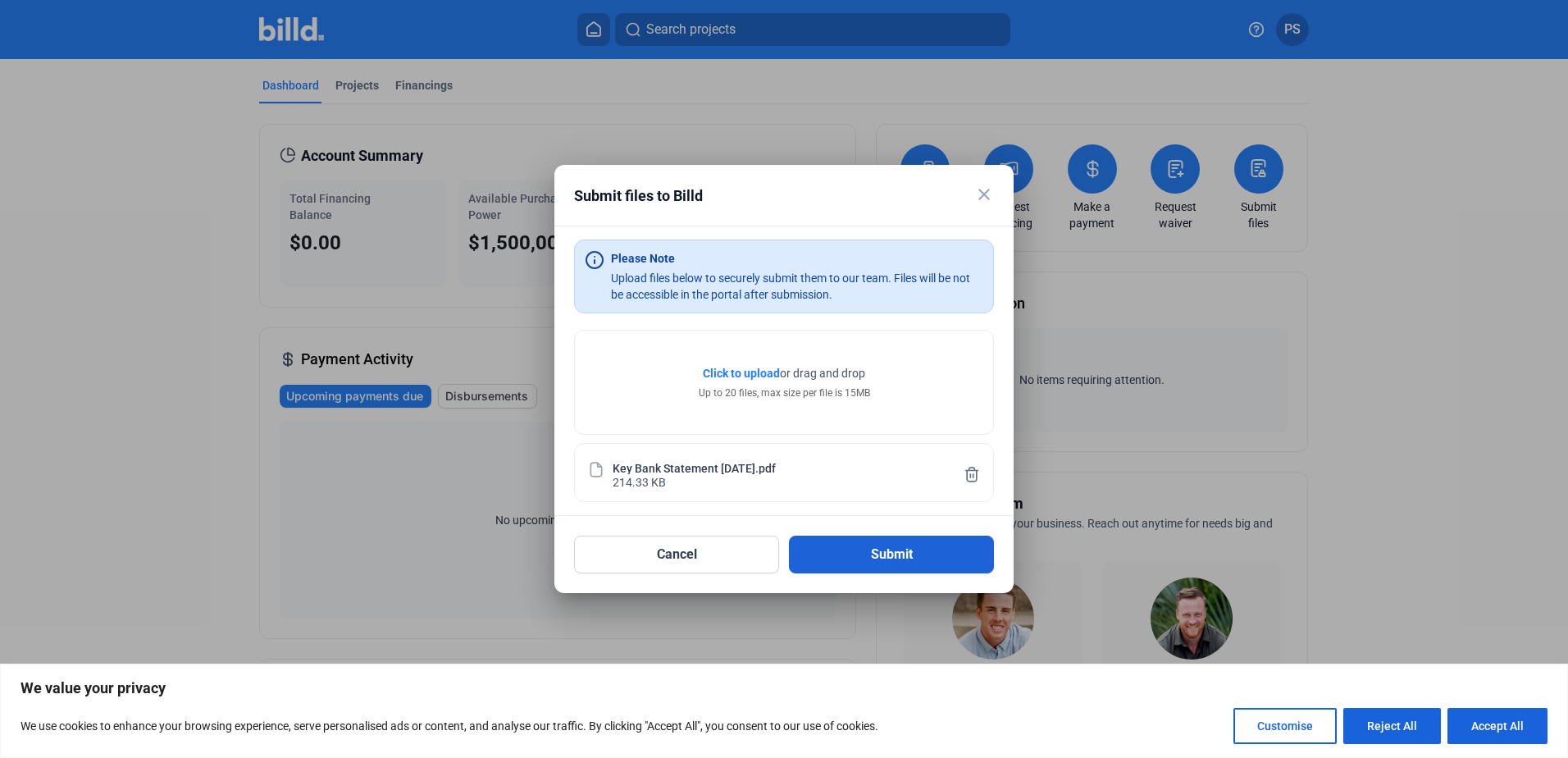
click at [881, 551] on button "Submit" at bounding box center [891, 554] width 205 height 38
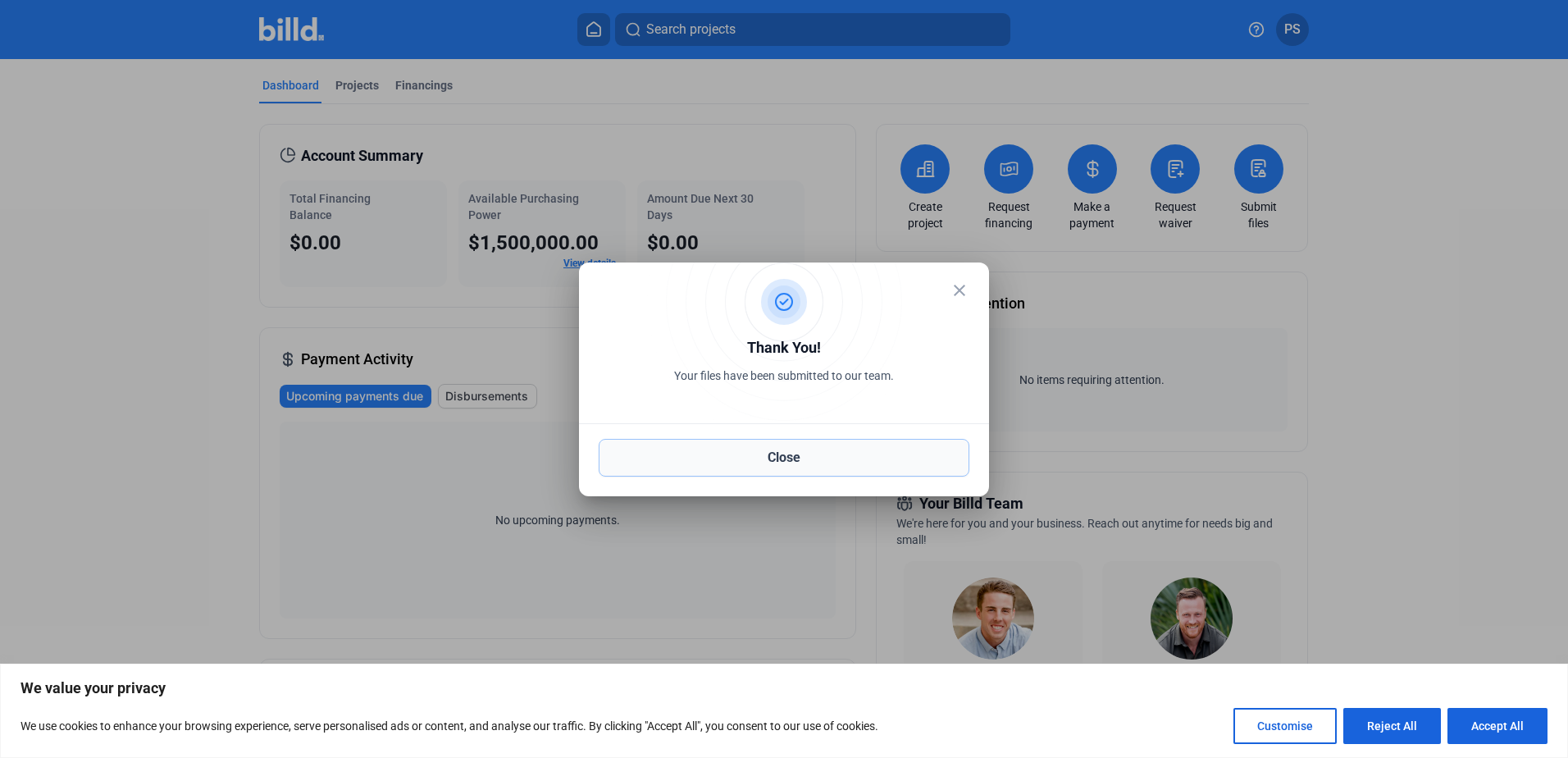
click at [790, 465] on button "Close" at bounding box center [783, 457] width 371 height 38
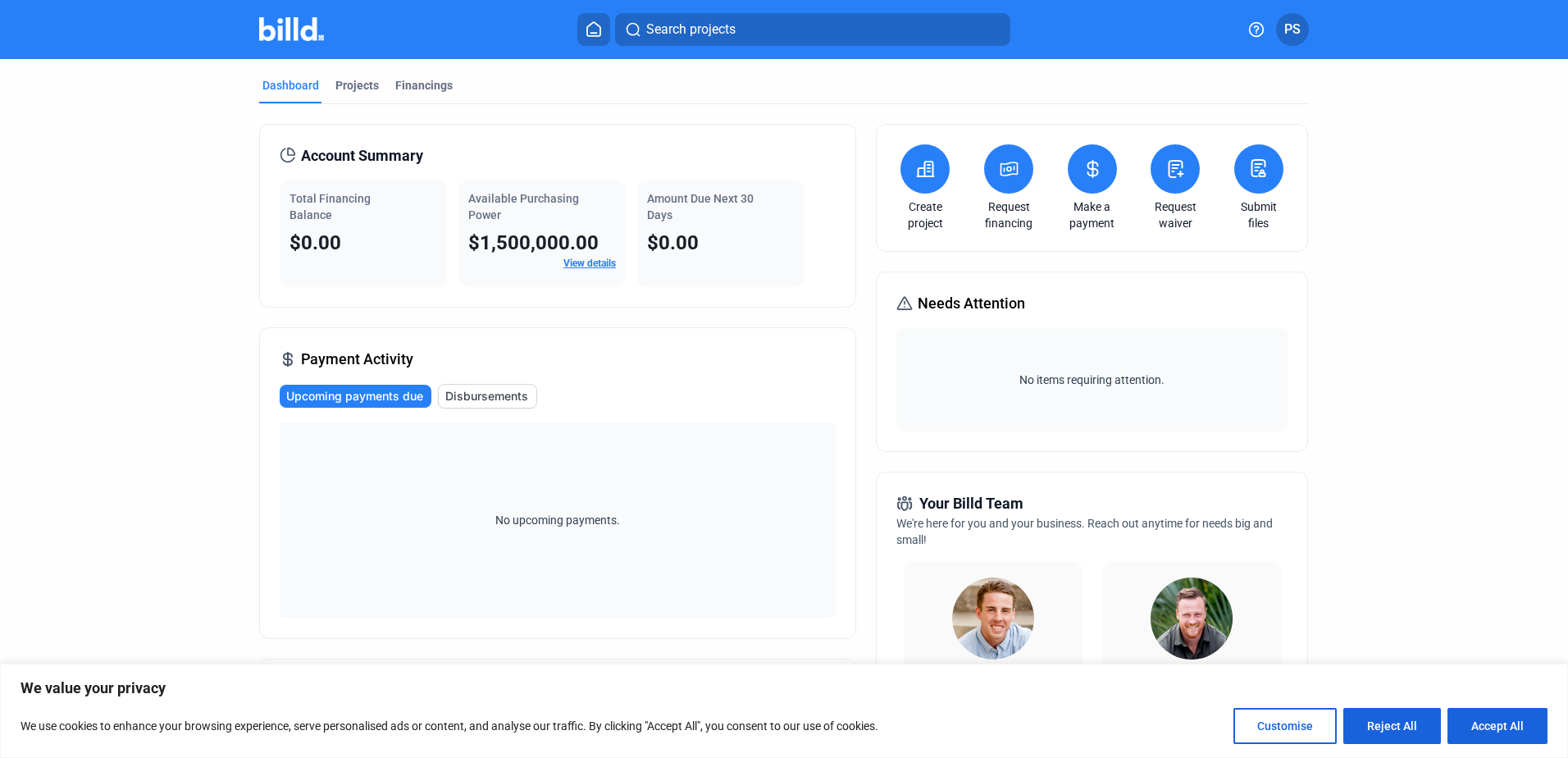
click at [1265, 171] on button at bounding box center [1259, 168] width 49 height 49
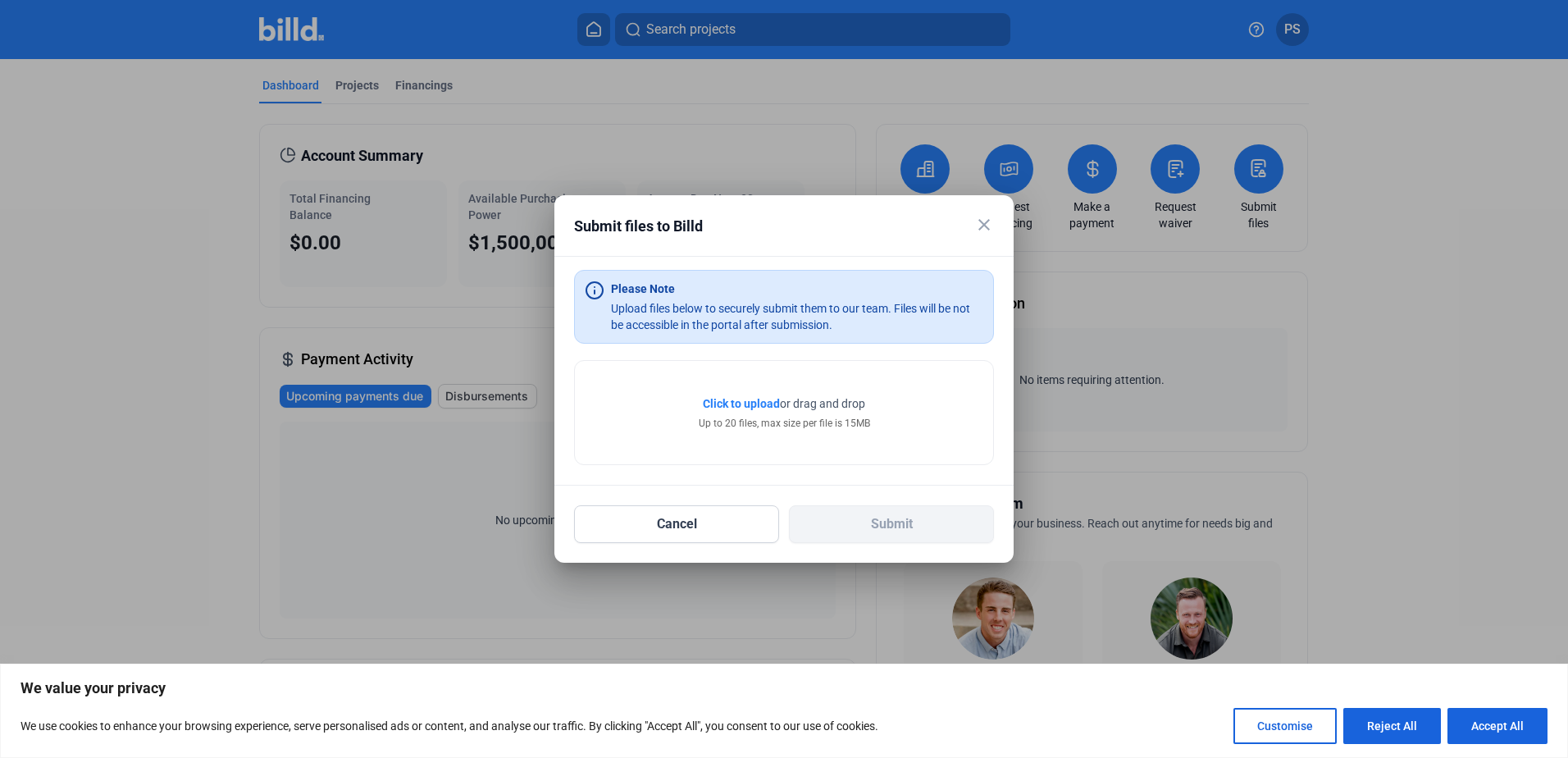
click at [716, 397] on span "Click to upload" at bounding box center [741, 403] width 77 height 13
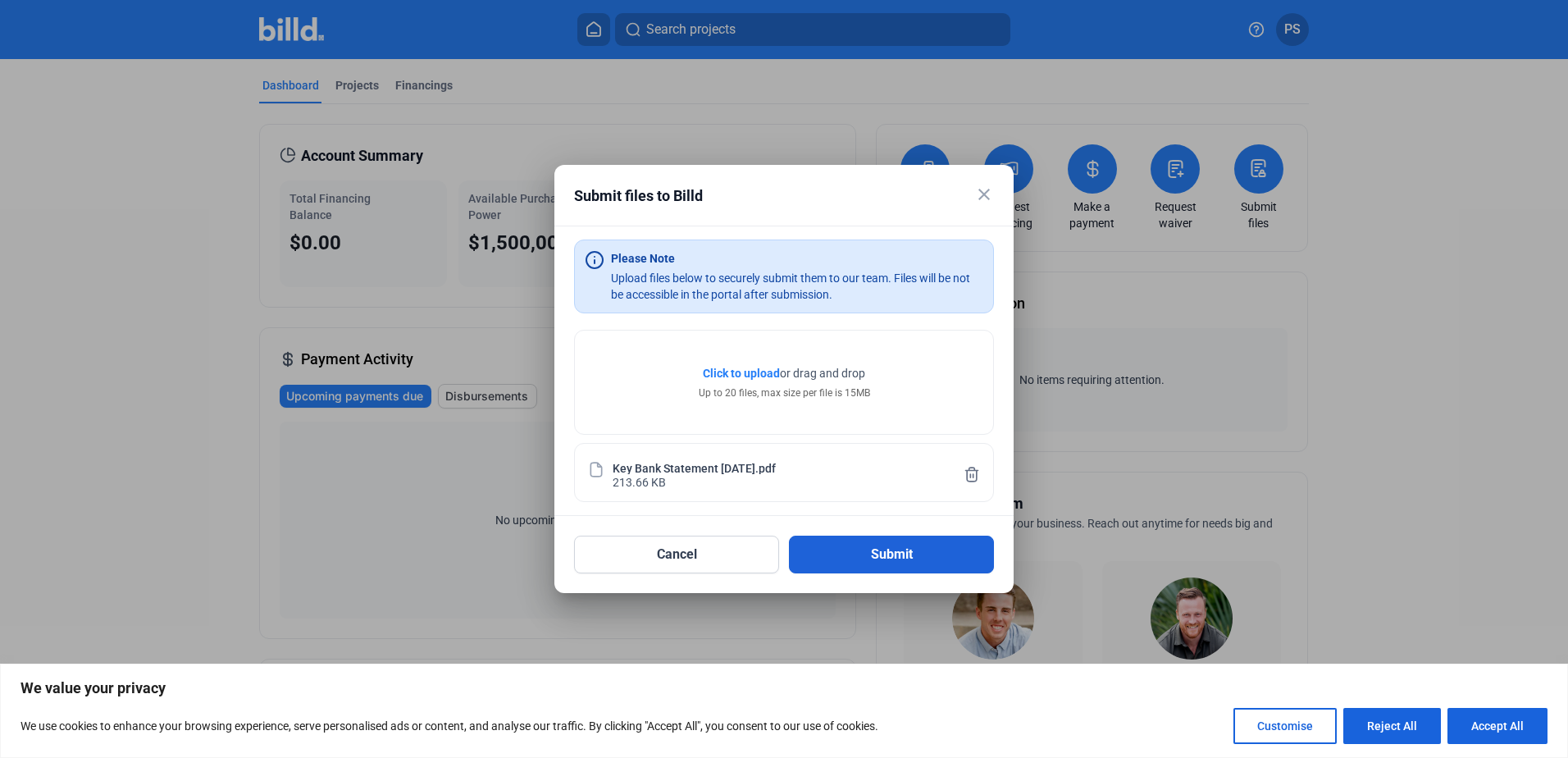
click at [877, 552] on button "Submit" at bounding box center [891, 554] width 205 height 38
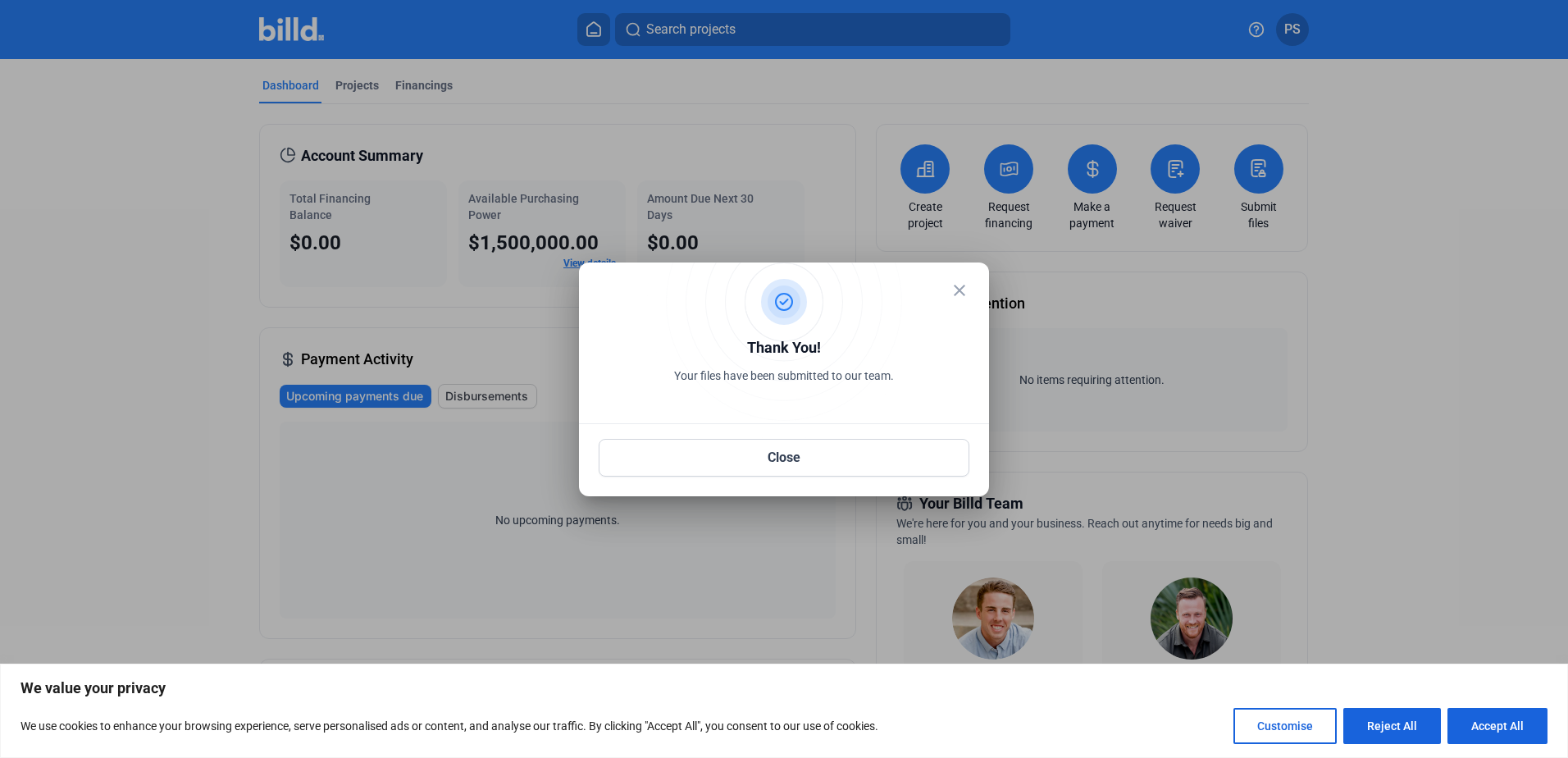
click at [957, 287] on mat-icon "close" at bounding box center [959, 290] width 20 height 20
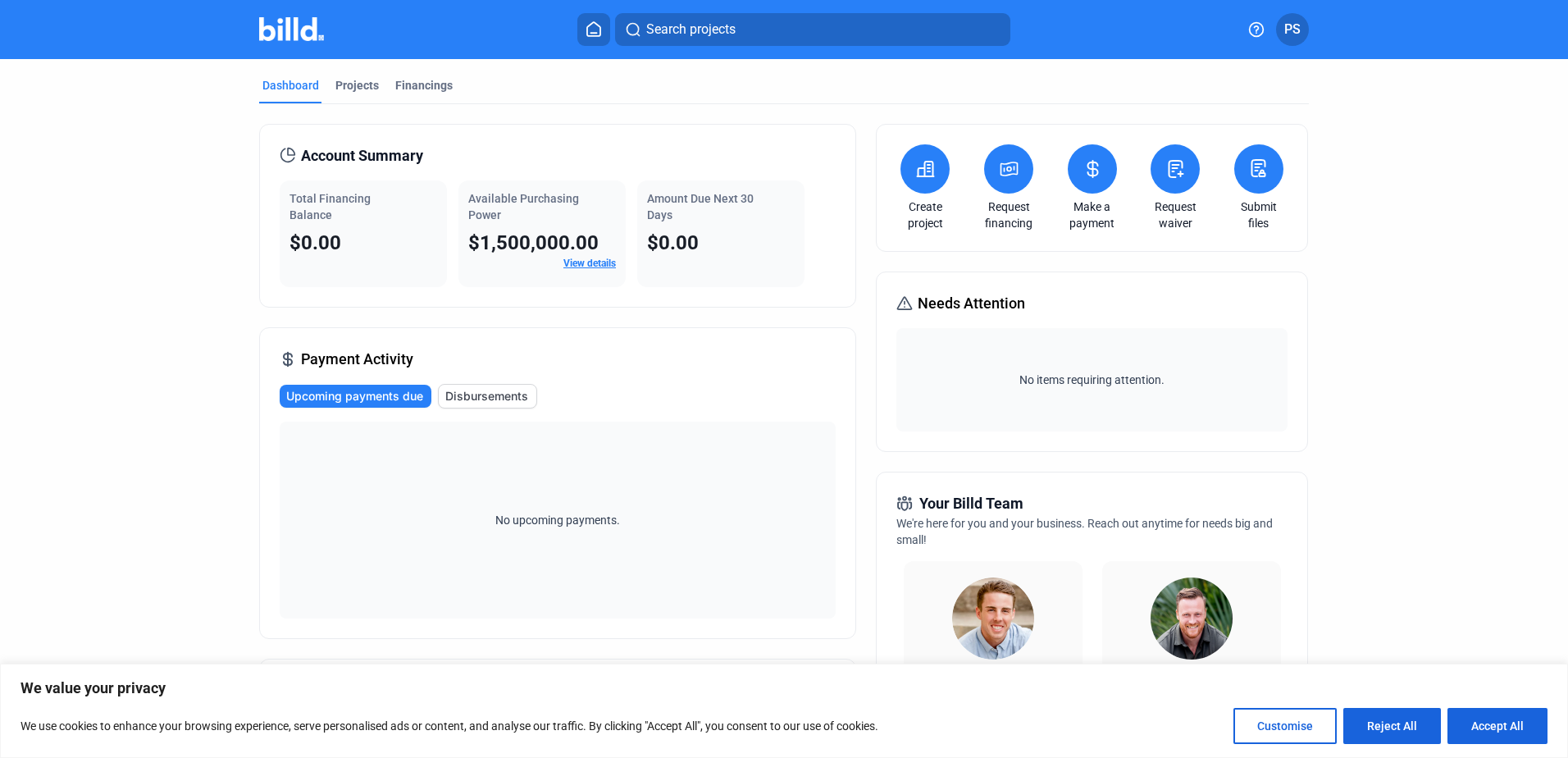
click at [1259, 167] on icon at bounding box center [1258, 168] width 21 height 20
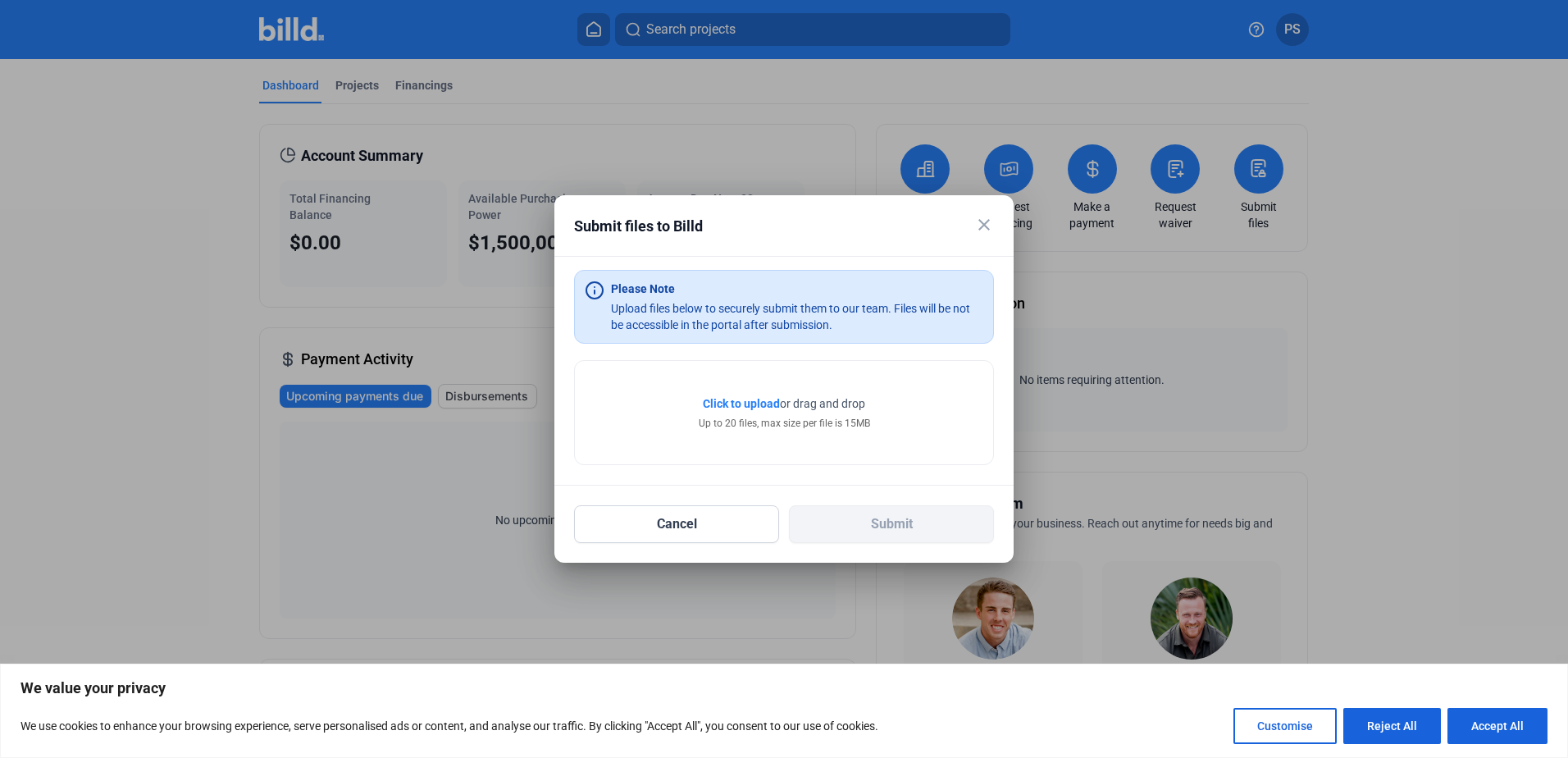
click at [760, 406] on span "Click to upload" at bounding box center [741, 403] width 77 height 13
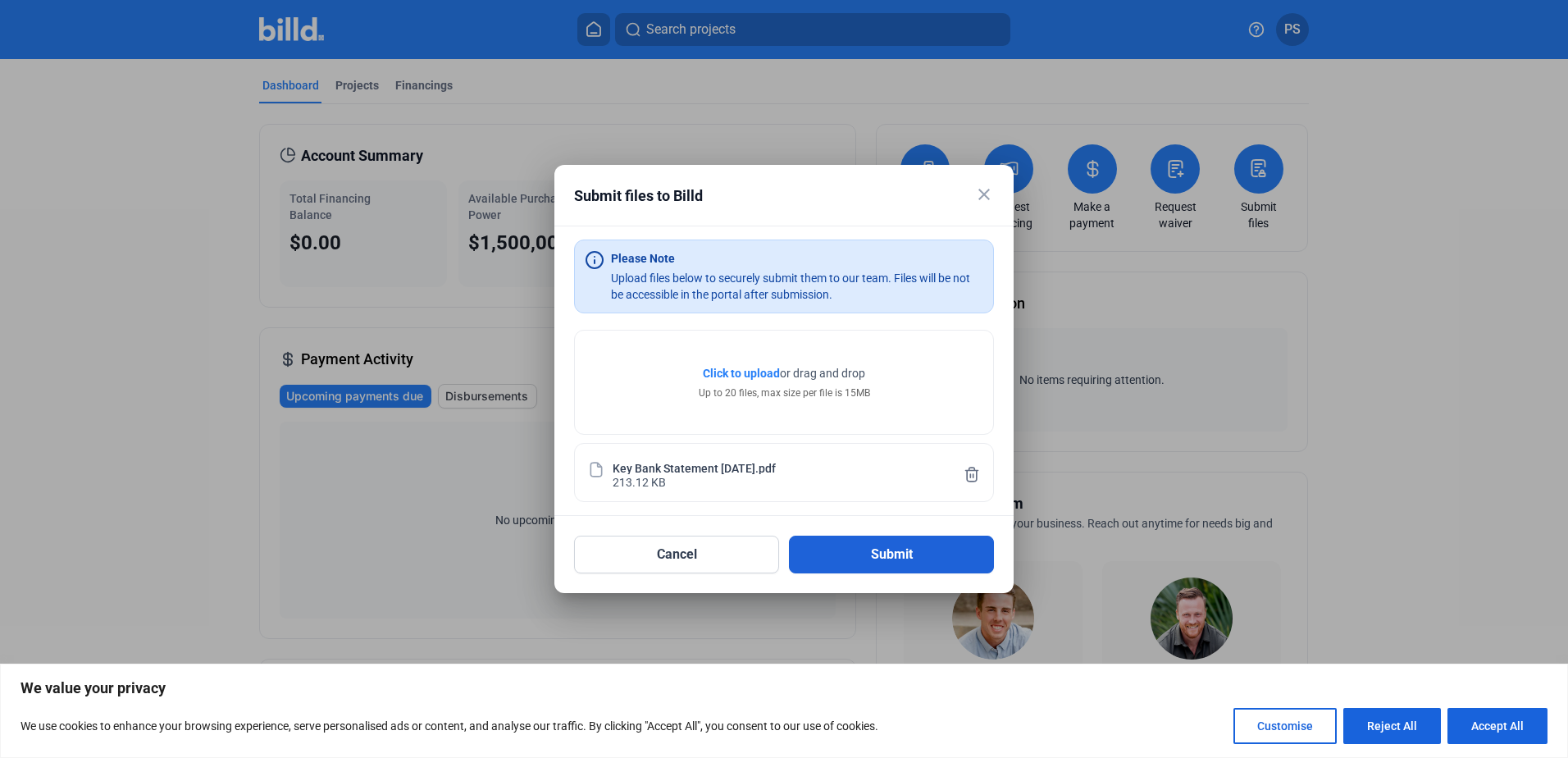
click at [890, 560] on button "Submit" at bounding box center [891, 554] width 205 height 38
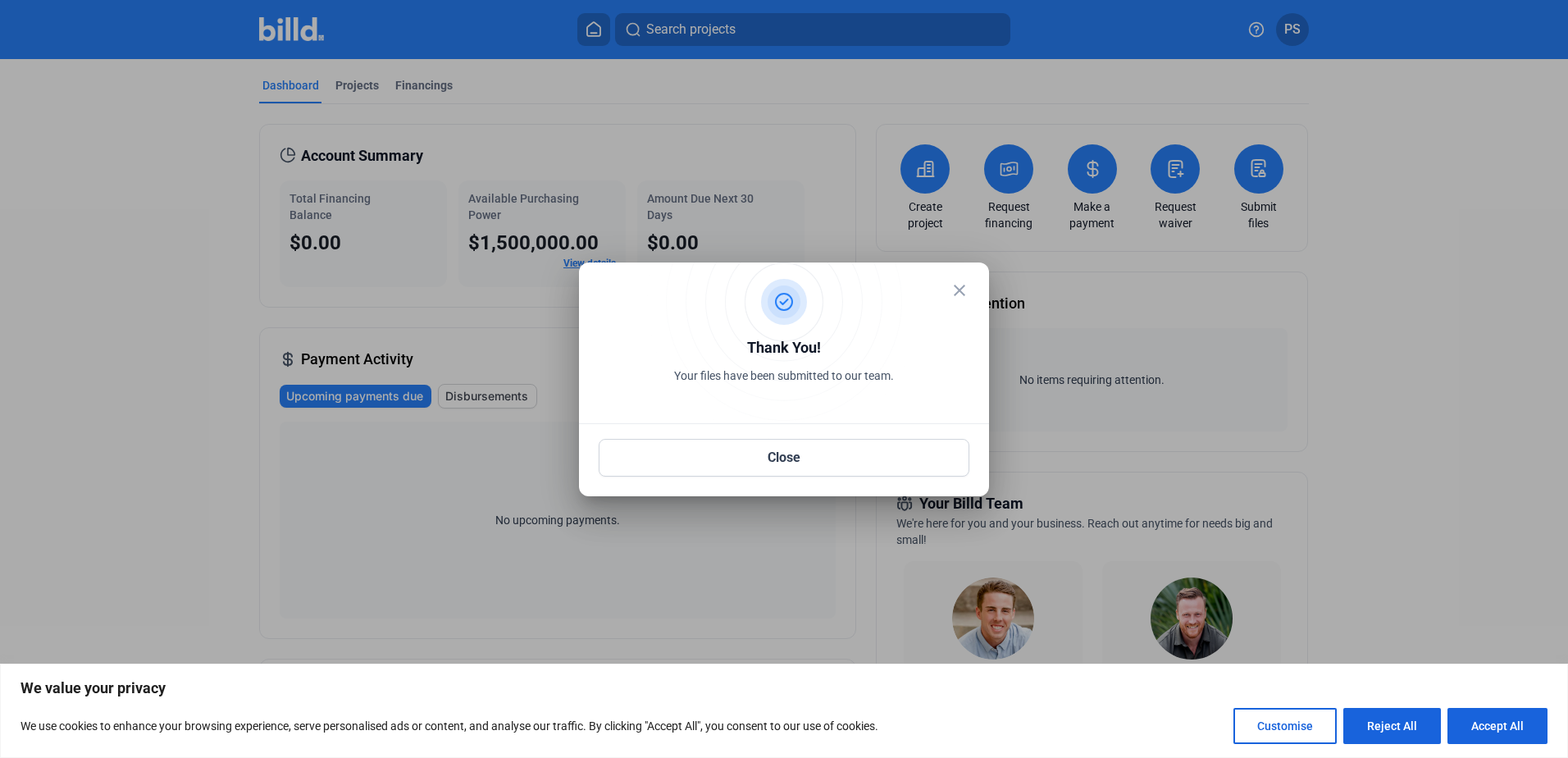
click at [955, 286] on mat-icon "close" at bounding box center [959, 290] width 20 height 20
